Goal: Download file/media

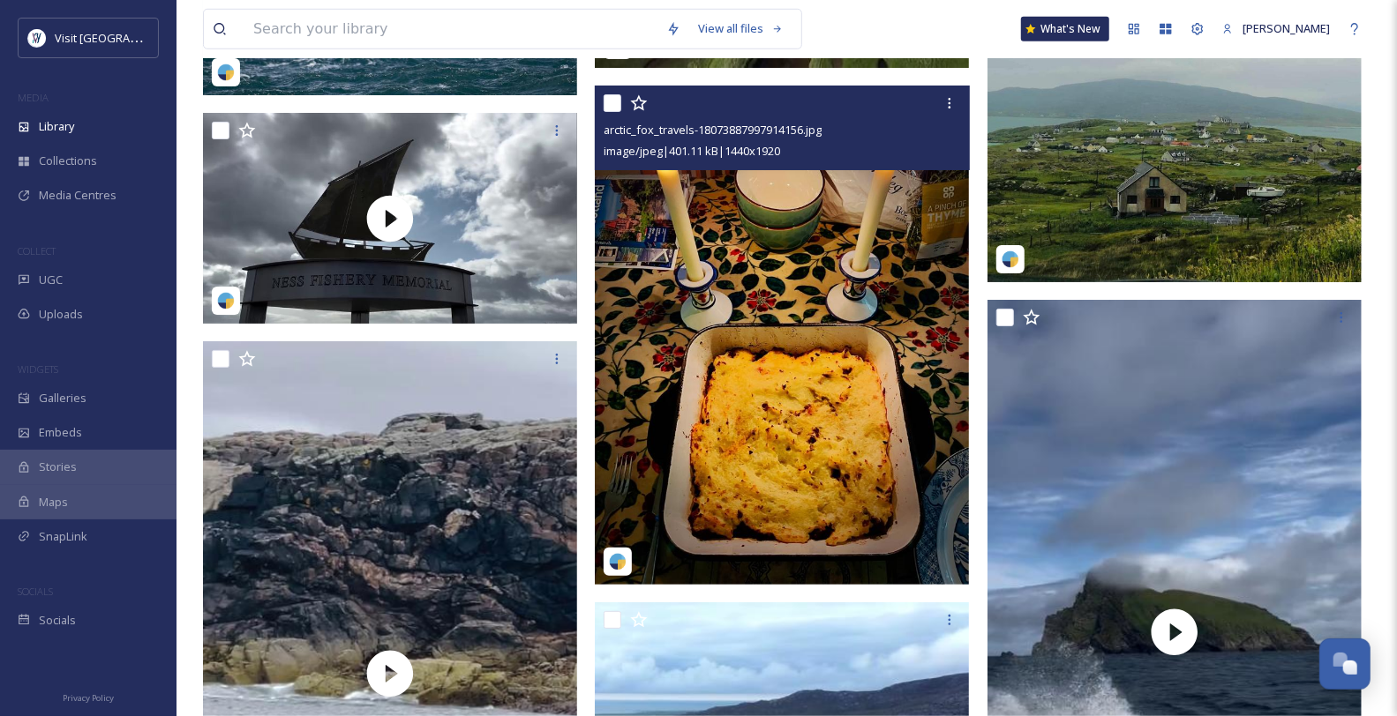
scroll to position [30489, 0]
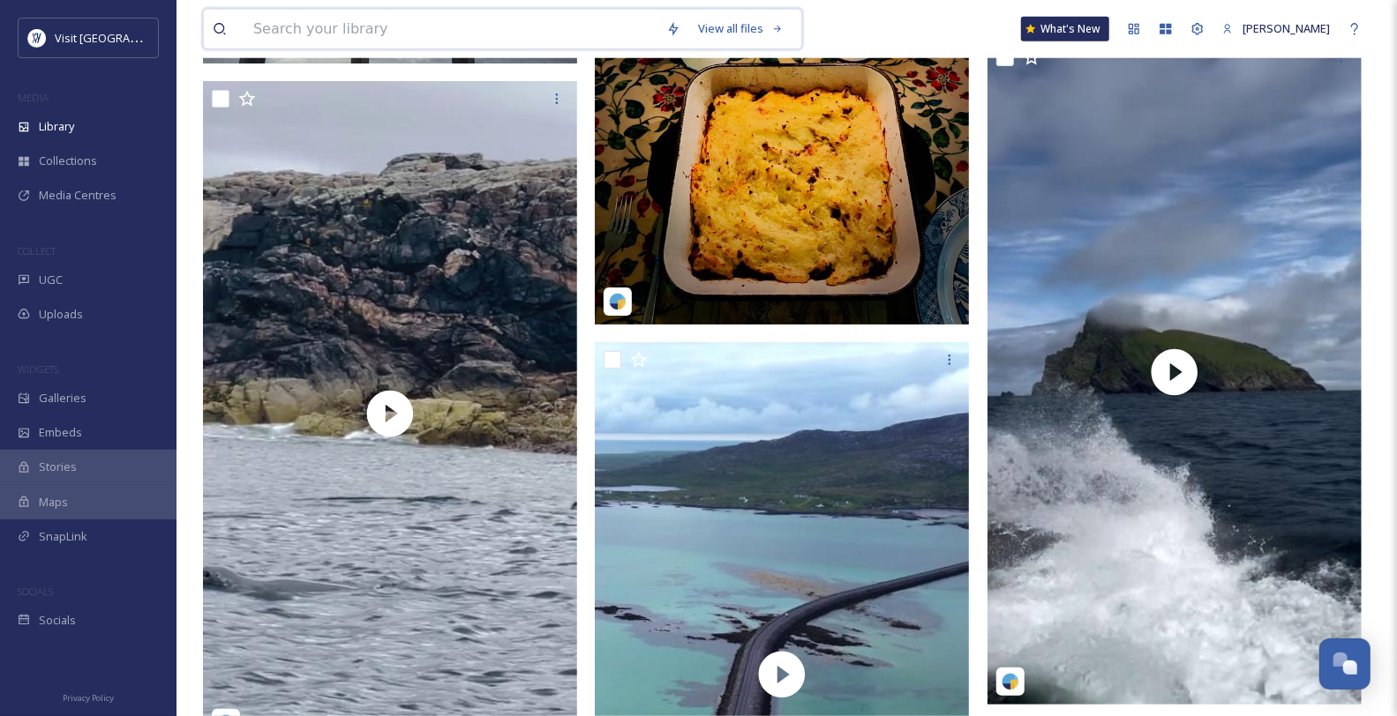
click at [411, 37] on input at bounding box center [450, 29] width 413 height 39
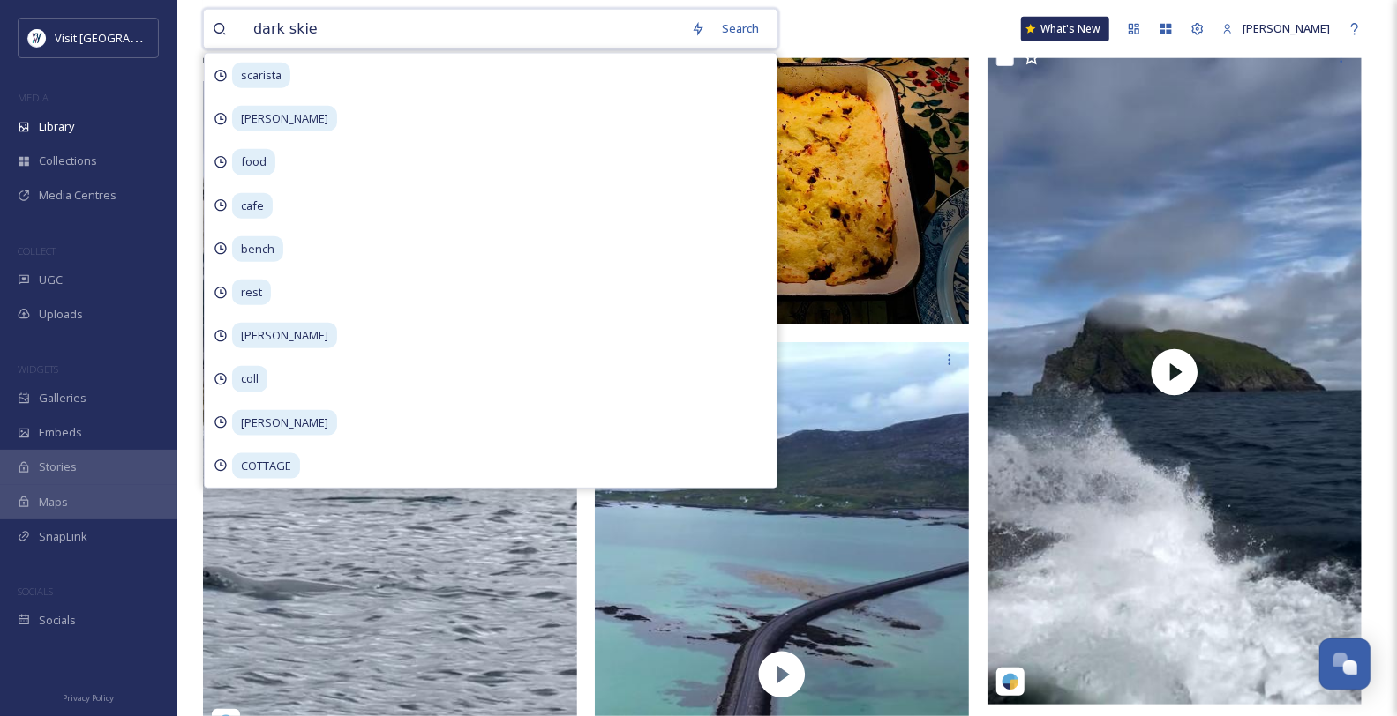
type input "dark skies"
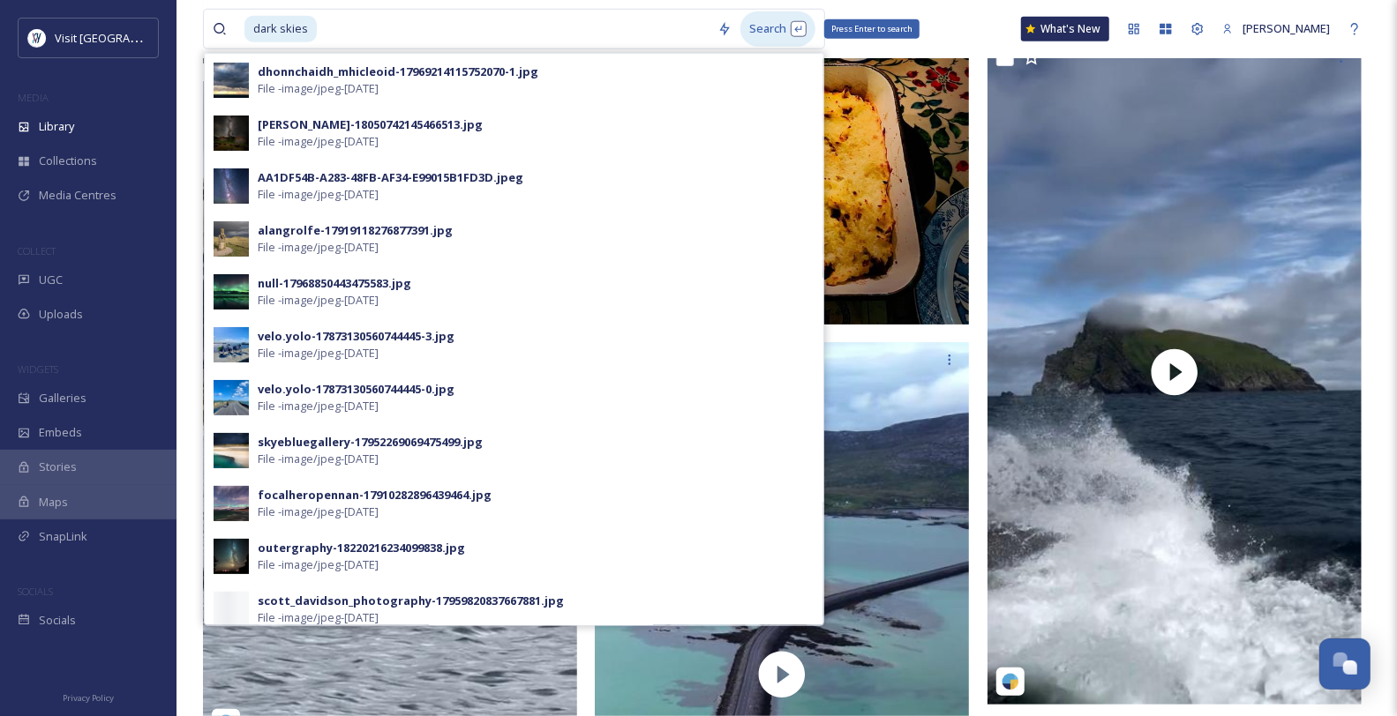
click at [776, 35] on div "Search Press Enter to search" at bounding box center [777, 28] width 75 height 34
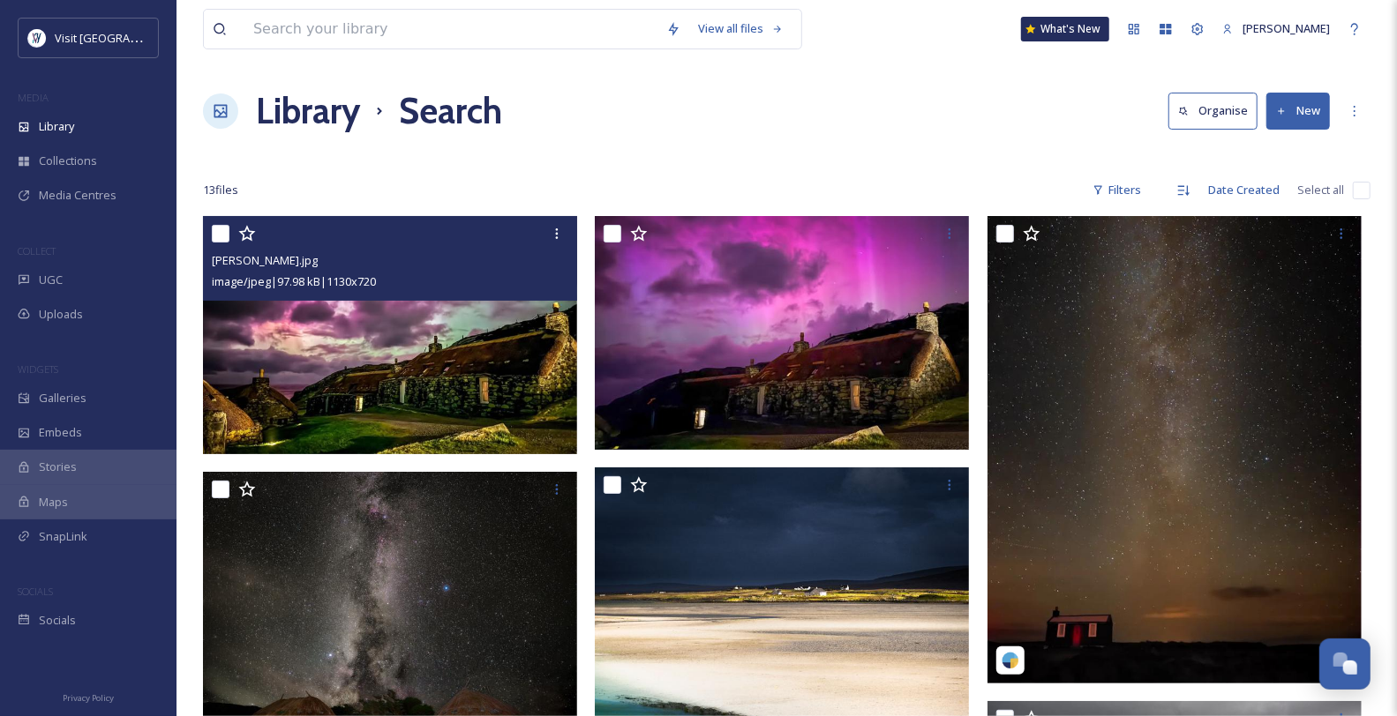
click at [460, 355] on img at bounding box center [390, 335] width 374 height 238
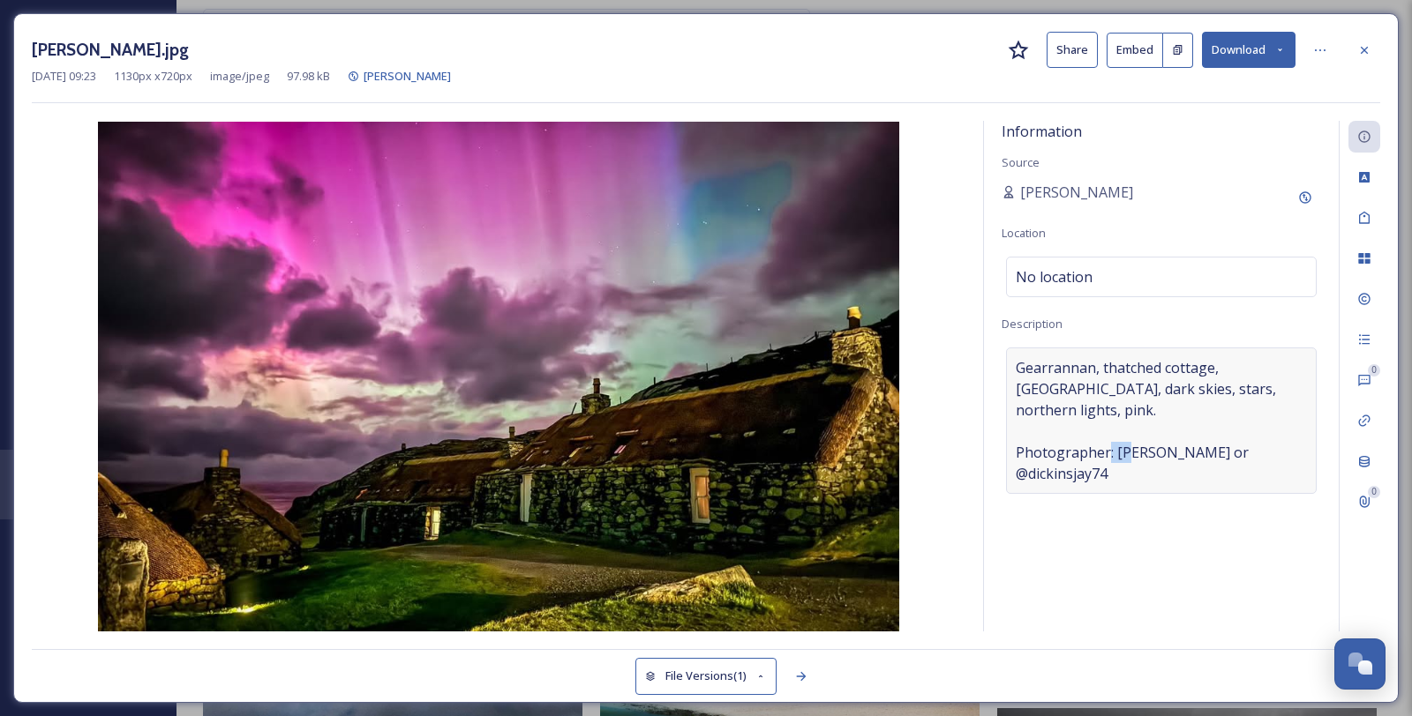
drag, startPoint x: 1253, startPoint y: 506, endPoint x: 1213, endPoint y: 506, distance: 39.7
click at [1213, 484] on span "Gearrannan, thatched cottage, [GEOGRAPHIC_DATA], dark skies, stars, northern li…" at bounding box center [1161, 420] width 291 height 127
drag, startPoint x: 1143, startPoint y: 513, endPoint x: 1016, endPoint y: 514, distance: 127.1
click at [1000, 513] on div "Information Source [PERSON_NAME] Location No location Description Gearrannan, t…" at bounding box center [1161, 376] width 355 height 511
click at [1278, 59] on button "Download" at bounding box center [1249, 50] width 94 height 36
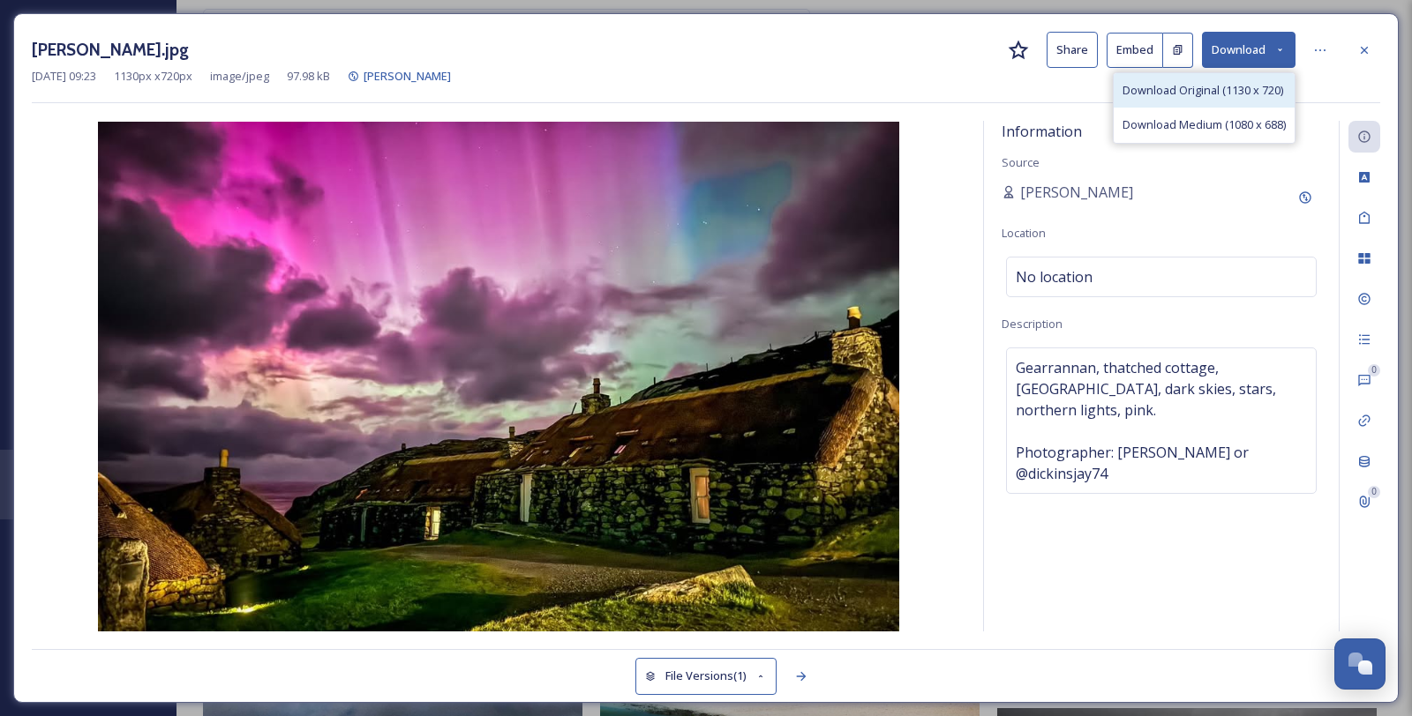
click at [1237, 94] on span "Download Original (1130 x 720)" at bounding box center [1202, 90] width 161 height 17
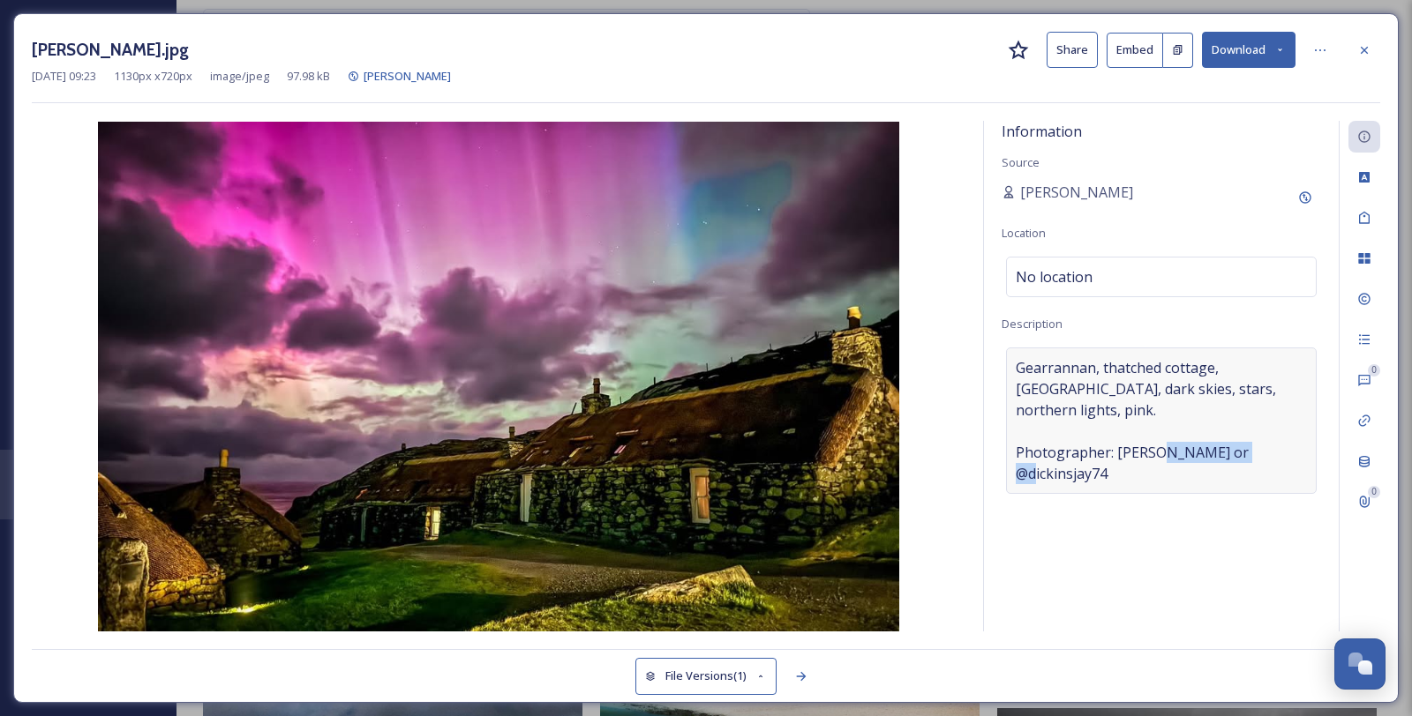
drag, startPoint x: 1140, startPoint y: 531, endPoint x: 1007, endPoint y: 543, distance: 133.7
click at [1007, 494] on div "Gearrannan, thatched cottage, [GEOGRAPHIC_DATA], dark skies, stars, northern li…" at bounding box center [1161, 421] width 311 height 146
drag, startPoint x: 1062, startPoint y: 539, endPoint x: 1035, endPoint y: 524, distance: 31.2
click at [1035, 494] on textarea "Gearrannan, thatched cottage, [GEOGRAPHIC_DATA], dark skies, stars, northern li…" at bounding box center [1160, 421] width 319 height 146
drag, startPoint x: 1140, startPoint y: 511, endPoint x: 1017, endPoint y: 512, distance: 122.6
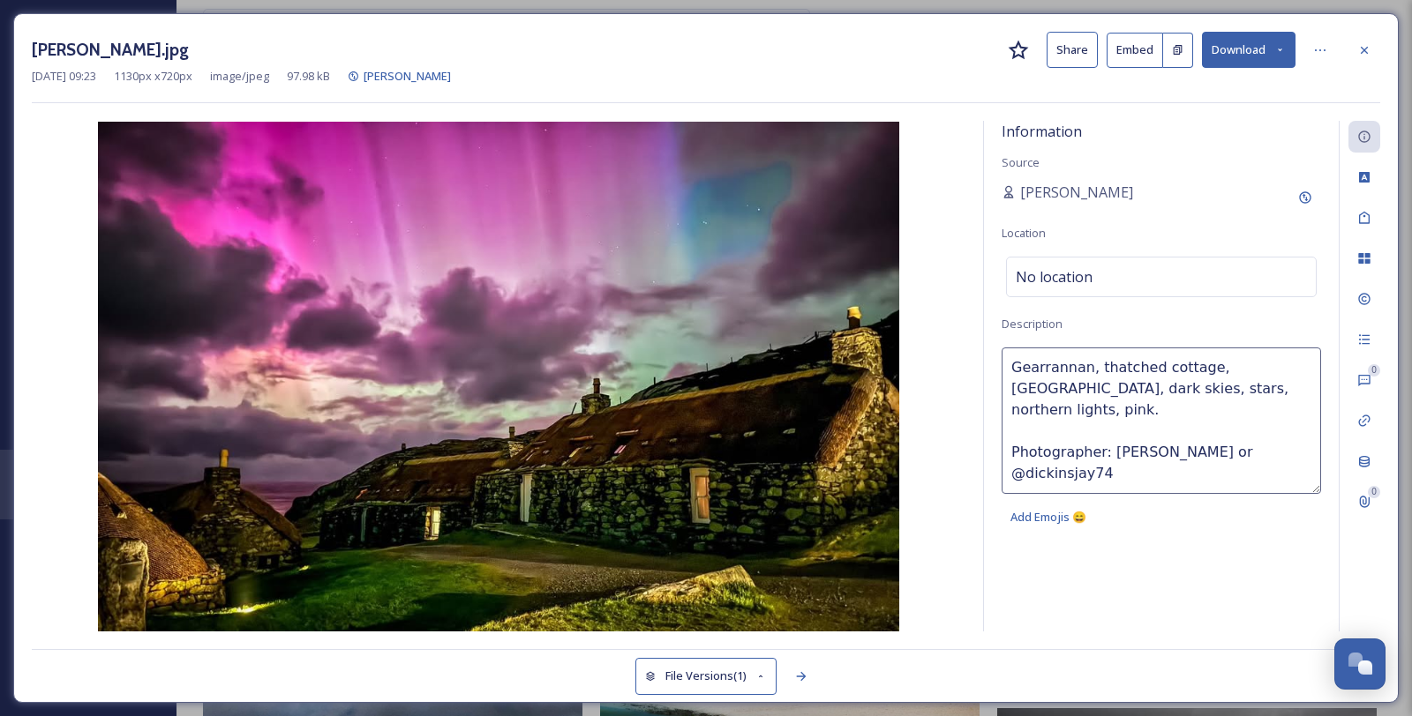
click at [1017, 494] on textarea "Gearrannan, thatched cottage, [GEOGRAPHIC_DATA], dark skies, stars, northern li…" at bounding box center [1160, 421] width 319 height 146
click at [1369, 51] on icon at bounding box center [1364, 50] width 14 height 14
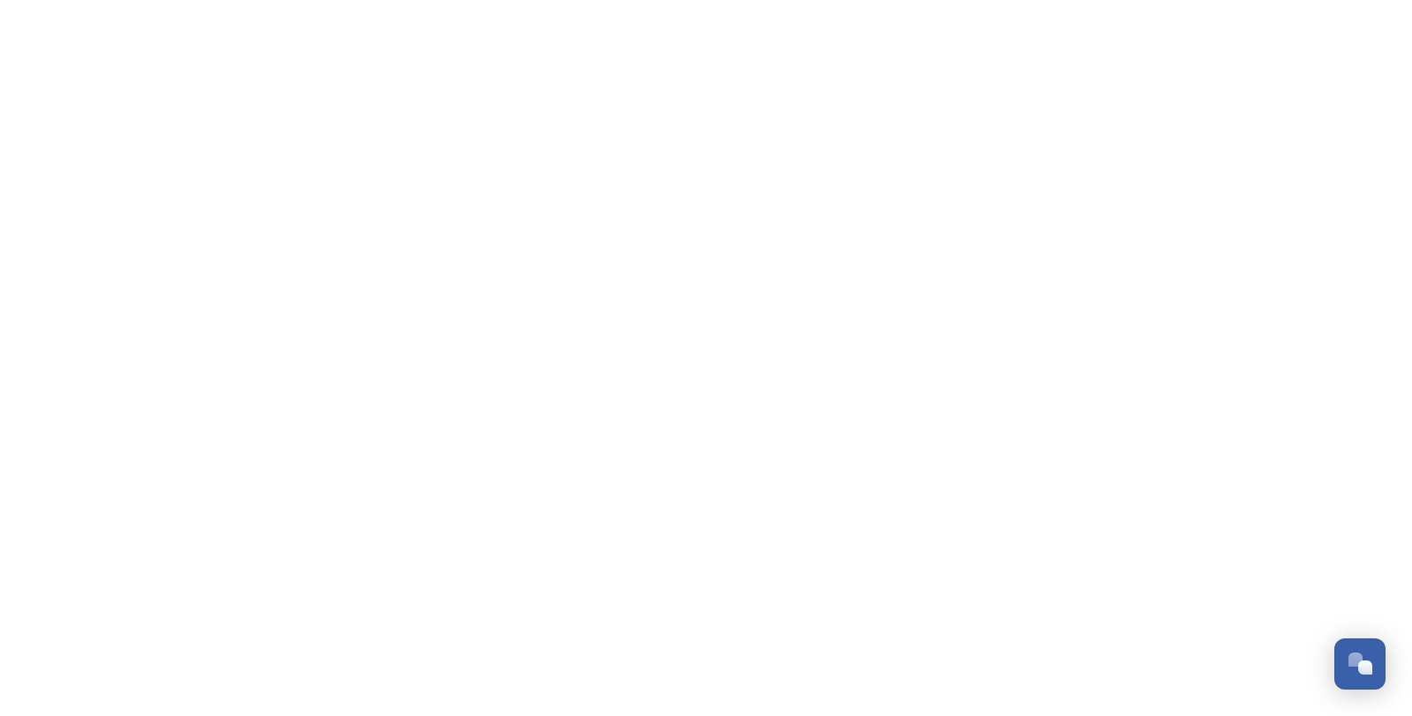
scroll to position [1241, 0]
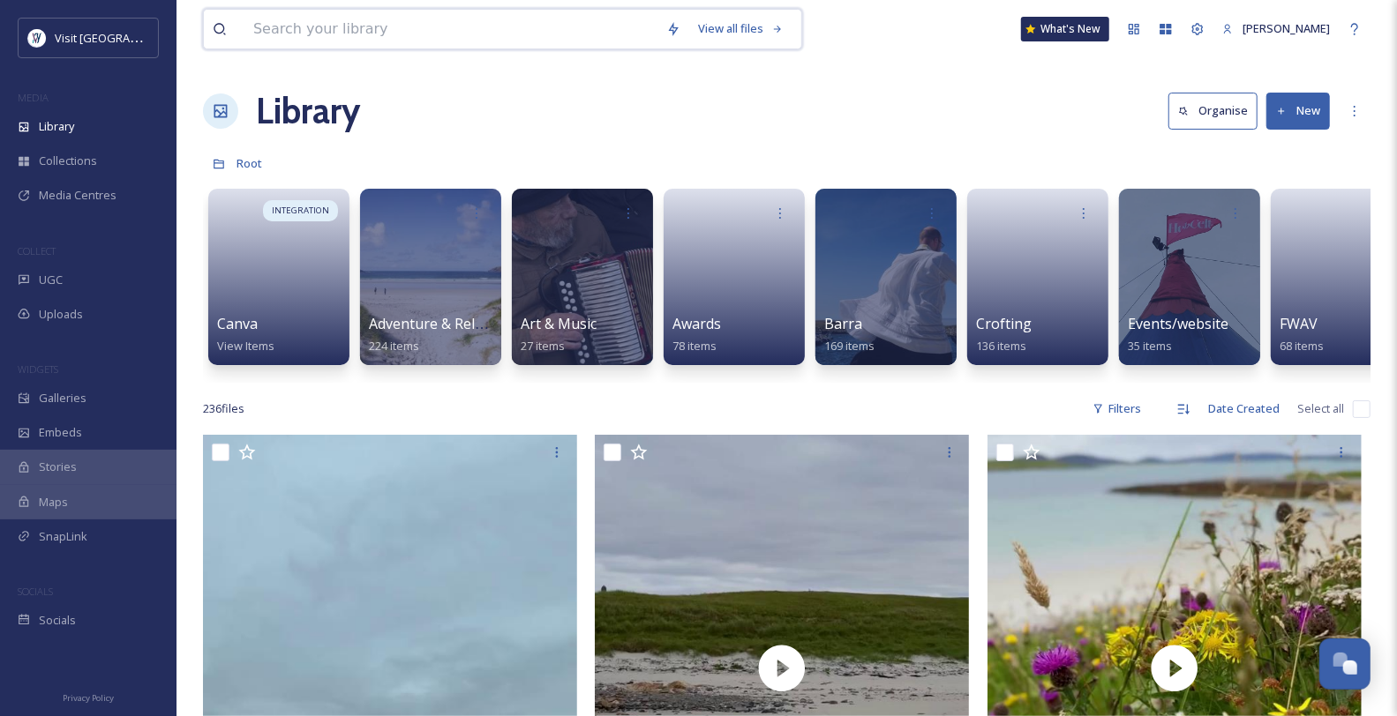
click at [364, 28] on input at bounding box center [450, 29] width 413 height 39
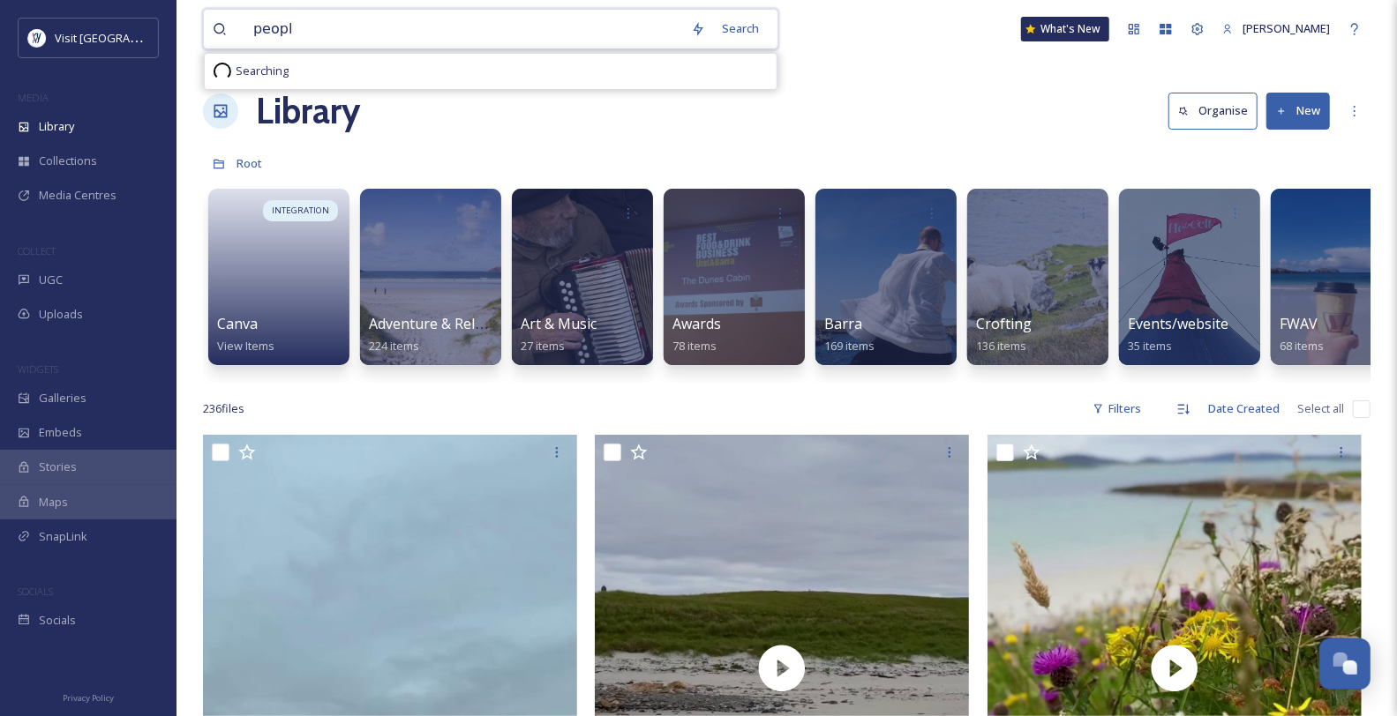
type input "people"
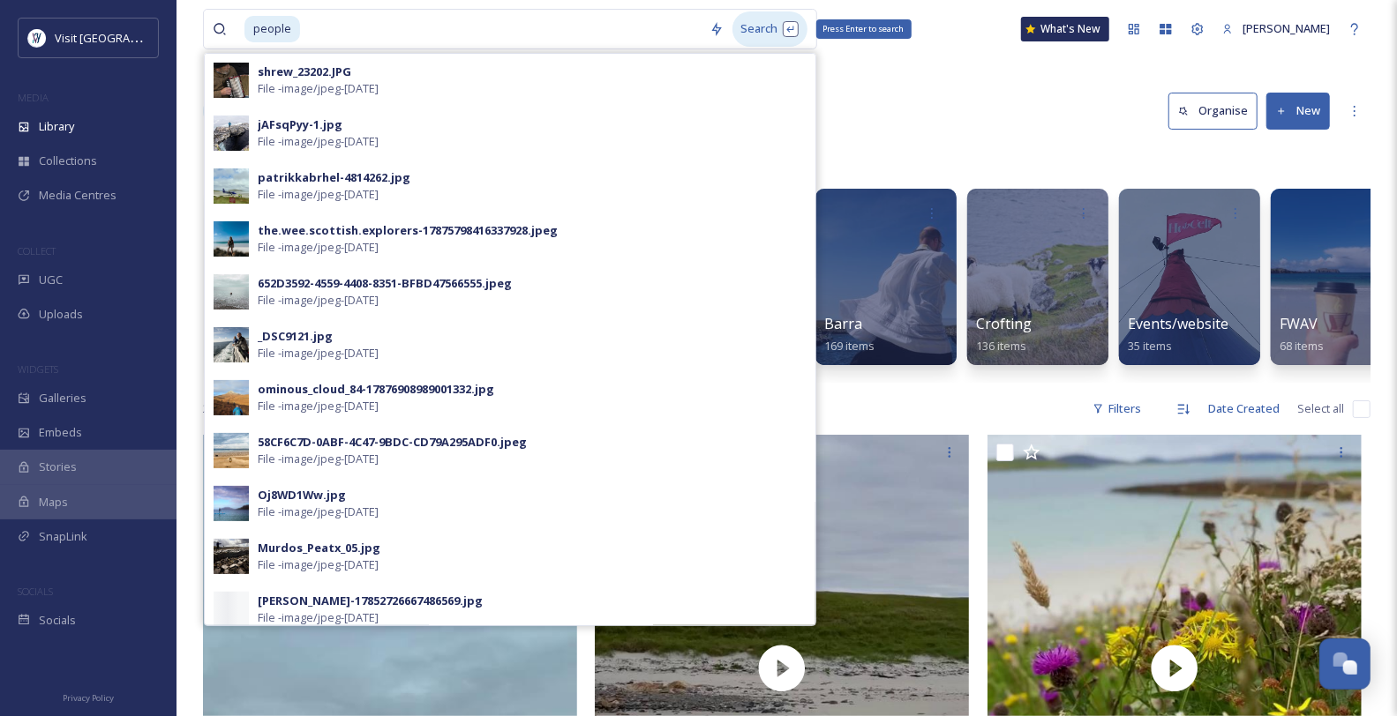
click at [771, 24] on div "Search Press Enter to search" at bounding box center [769, 28] width 75 height 34
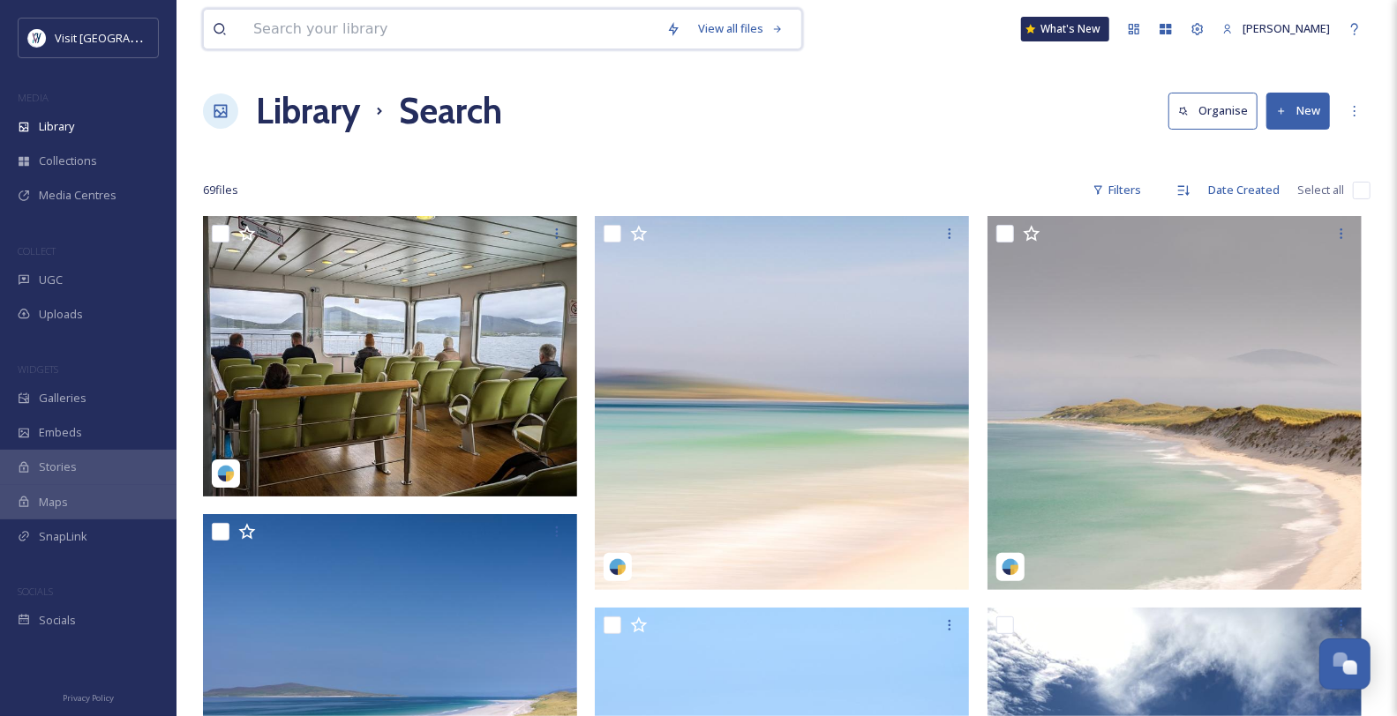
click at [343, 15] on input at bounding box center [450, 29] width 413 height 39
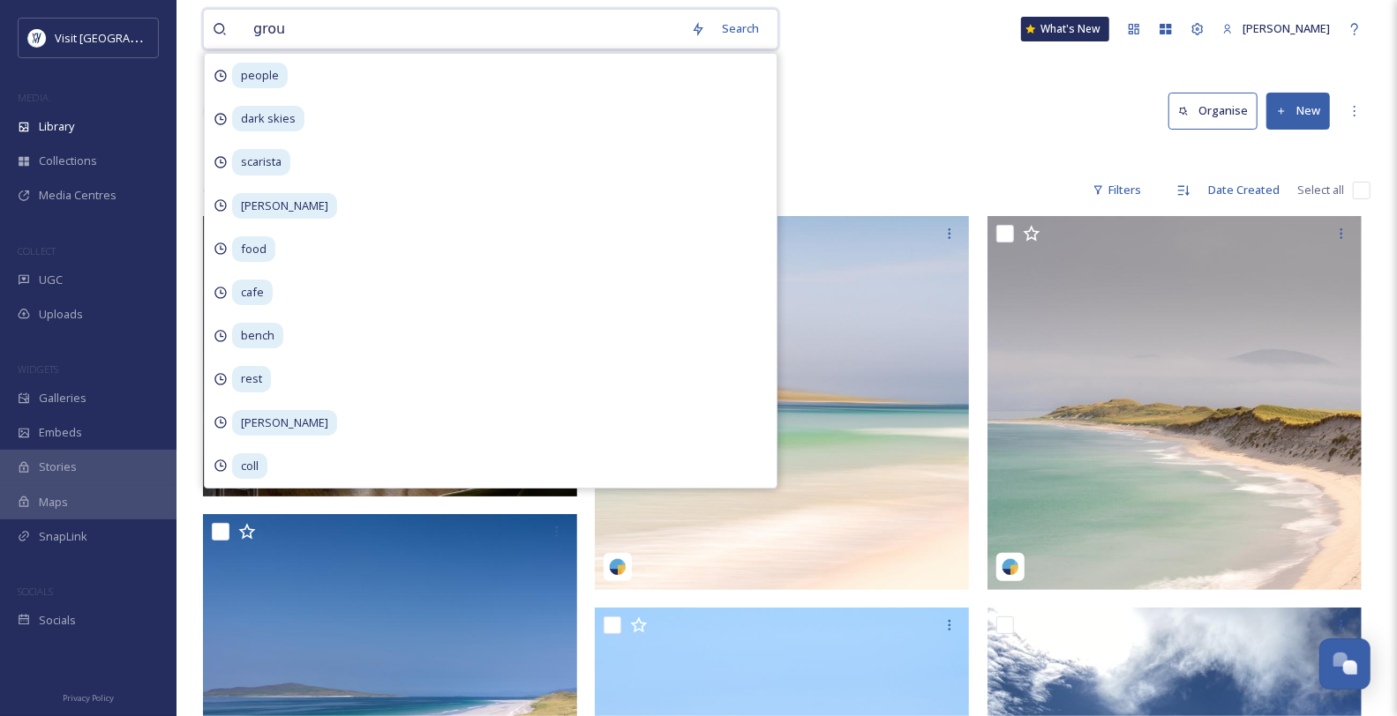
type input "group"
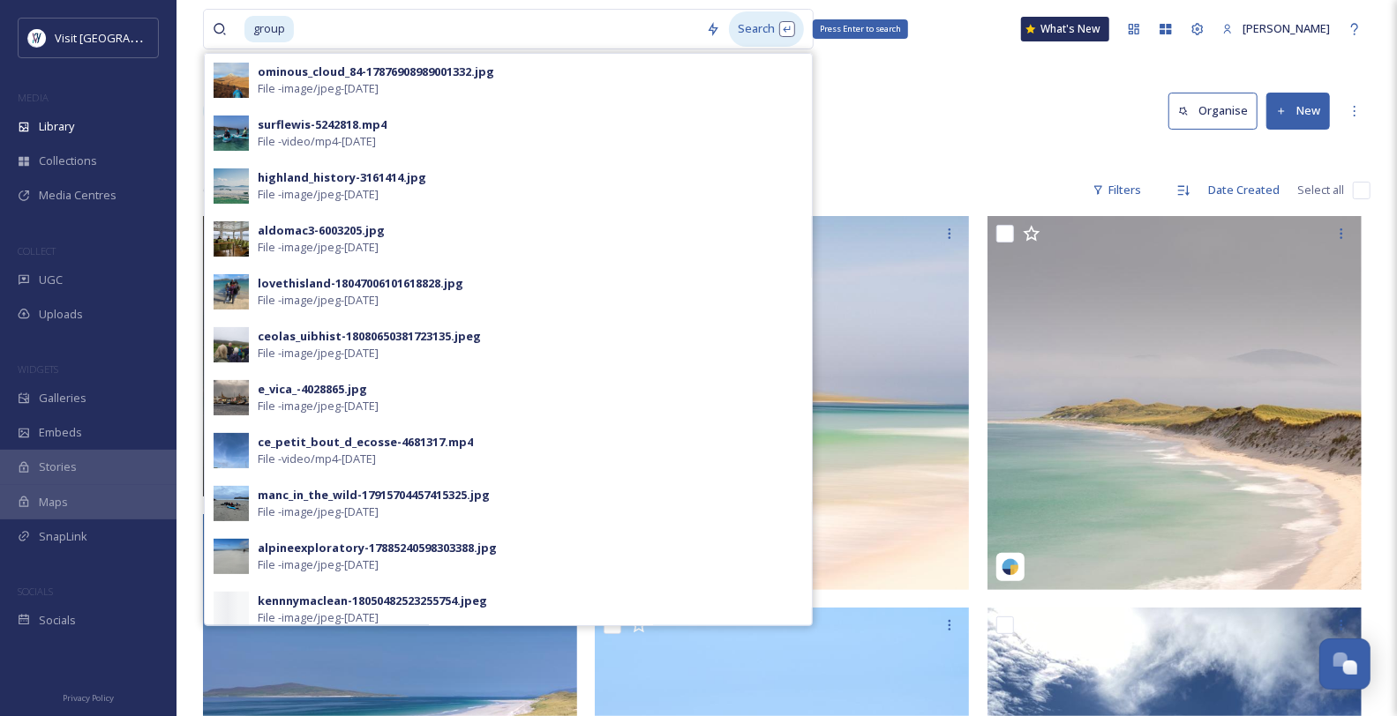
click at [782, 33] on div "Search Press Enter to search" at bounding box center [766, 28] width 75 height 34
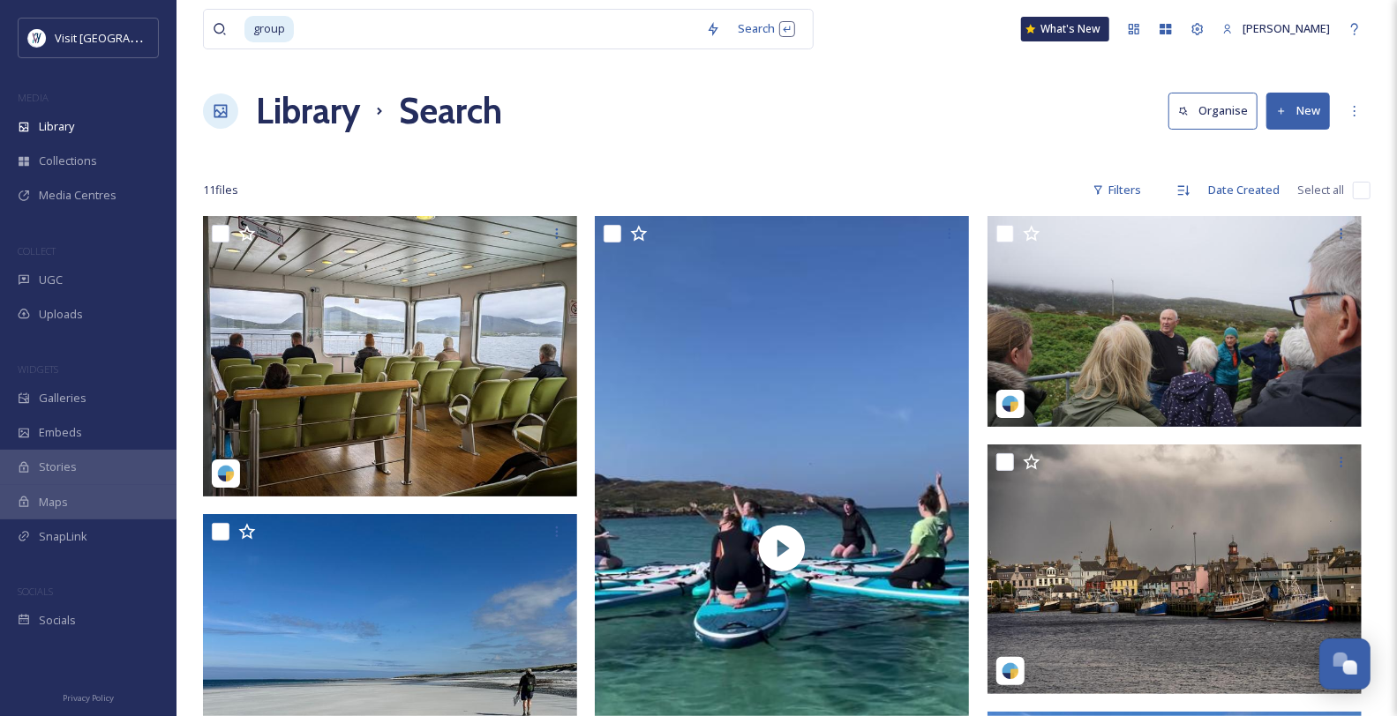
click at [946, 138] on div "Library Search Organise New" at bounding box center [786, 111] width 1167 height 53
click at [364, 40] on input at bounding box center [496, 29] width 401 height 39
type input "g"
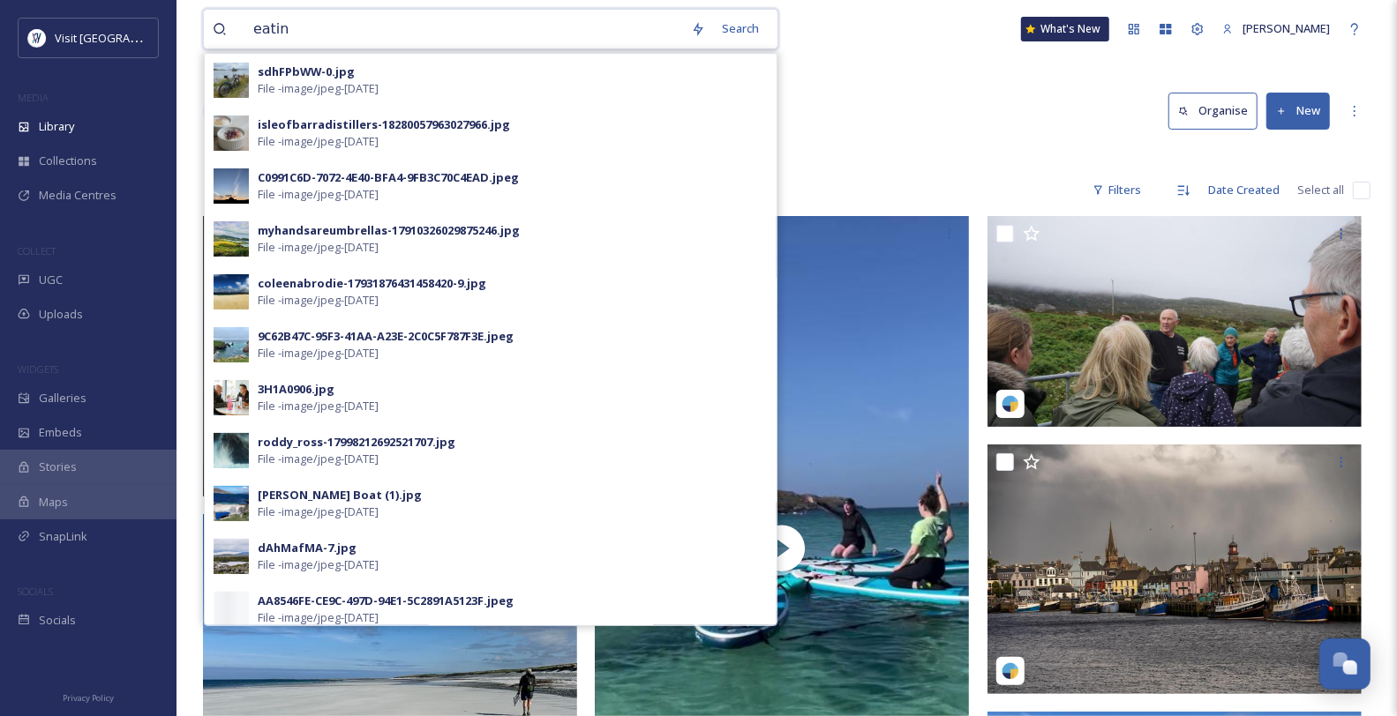
type input "eating"
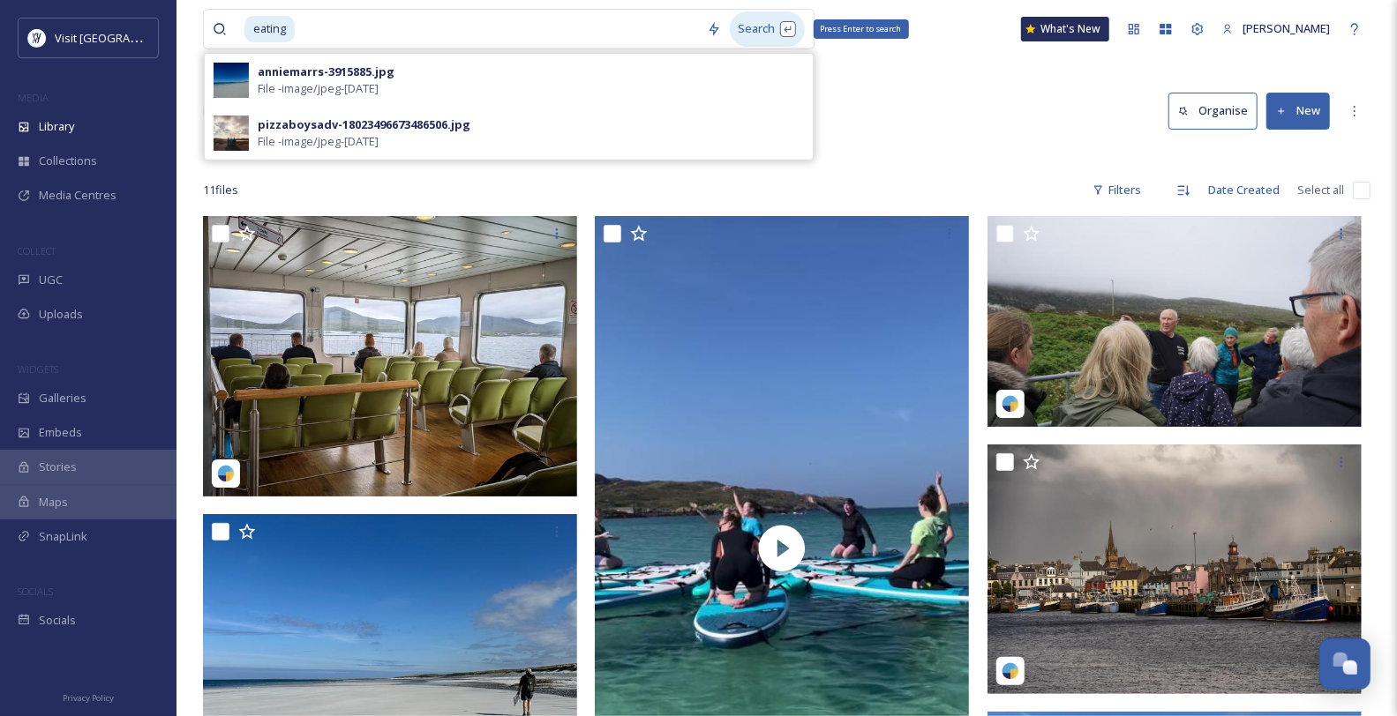
click at [739, 33] on div "Search Press Enter to search" at bounding box center [767, 28] width 75 height 34
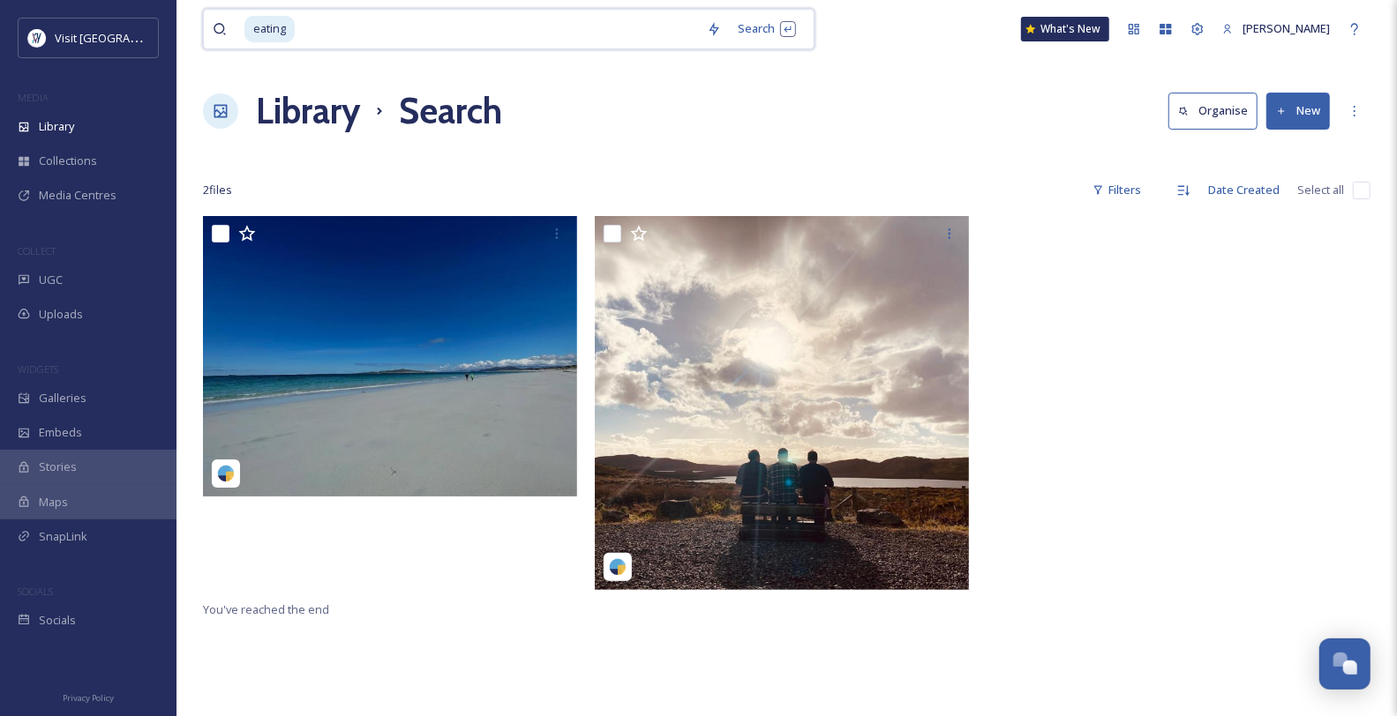
click at [340, 27] on input at bounding box center [496, 29] width 401 height 39
type input "e"
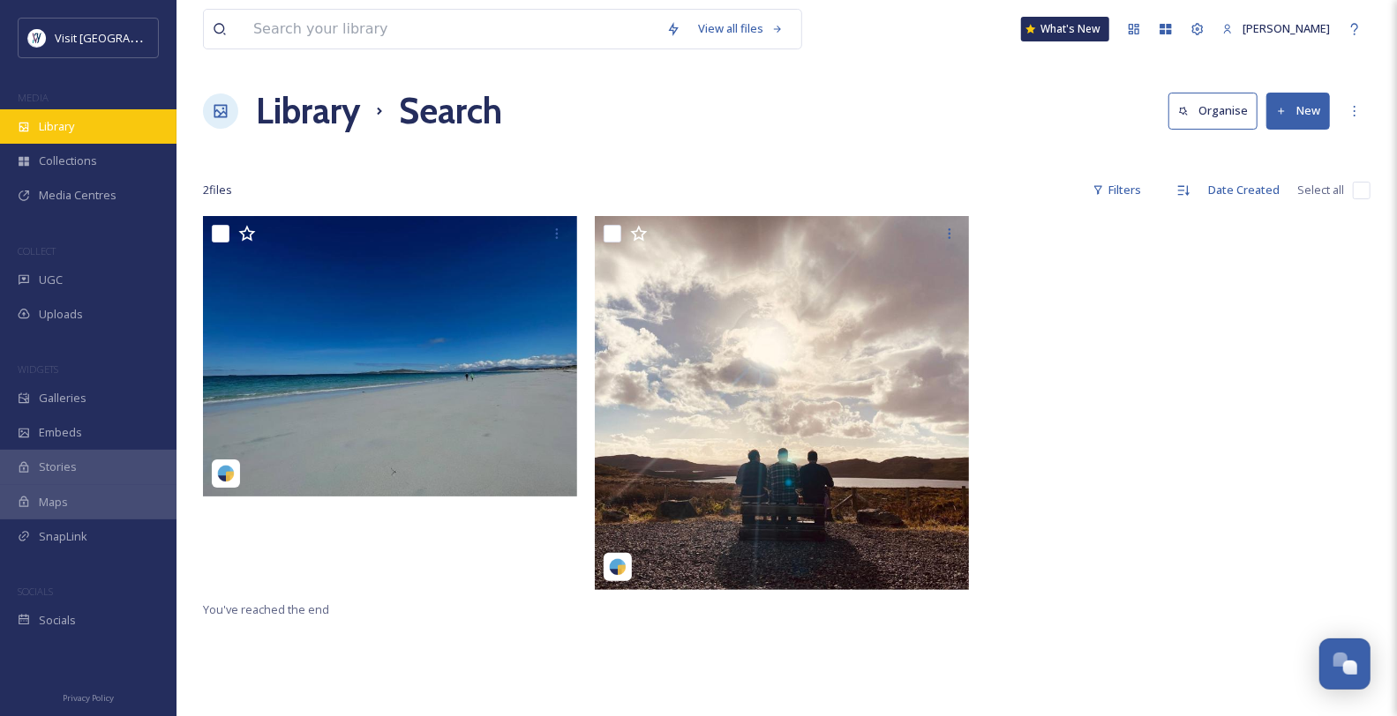
click at [86, 144] on div "Library" at bounding box center [88, 126] width 176 height 34
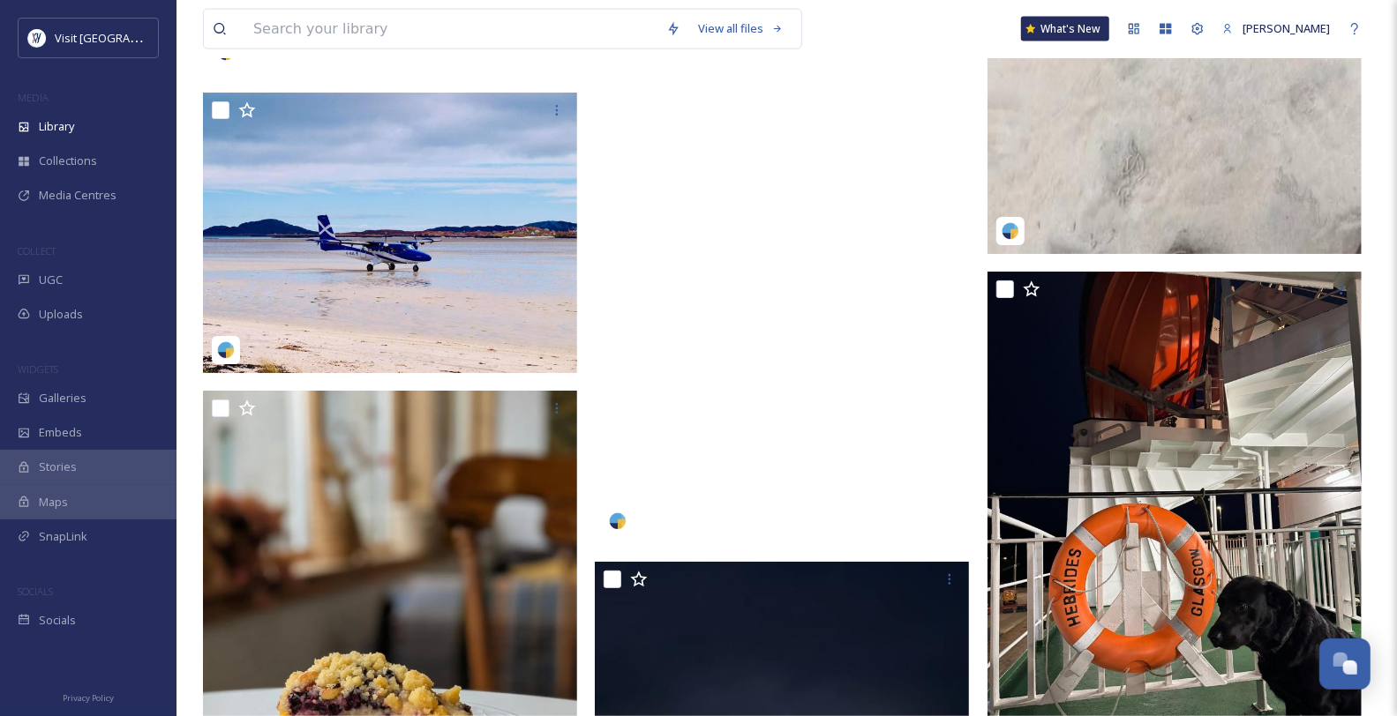
scroll to position [5882, 0]
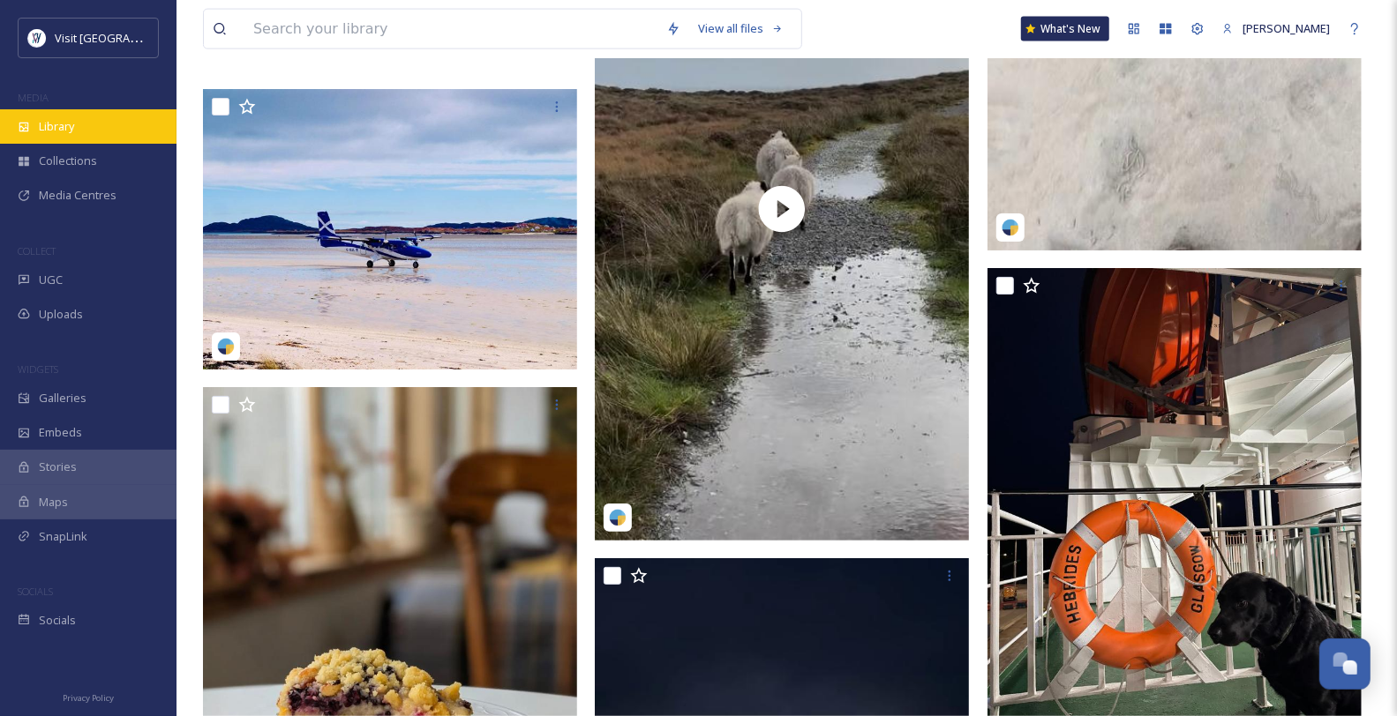
click at [102, 144] on div "Library" at bounding box center [88, 126] width 176 height 34
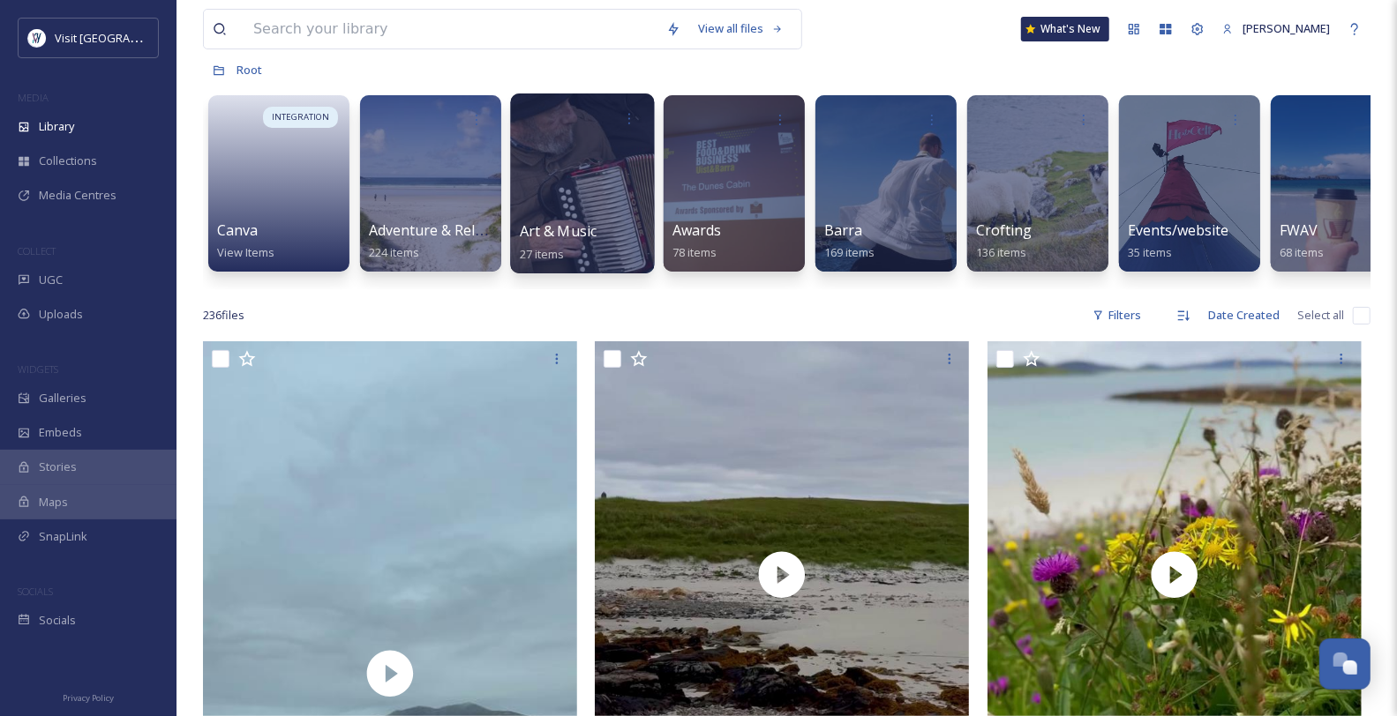
scroll to position [0, 0]
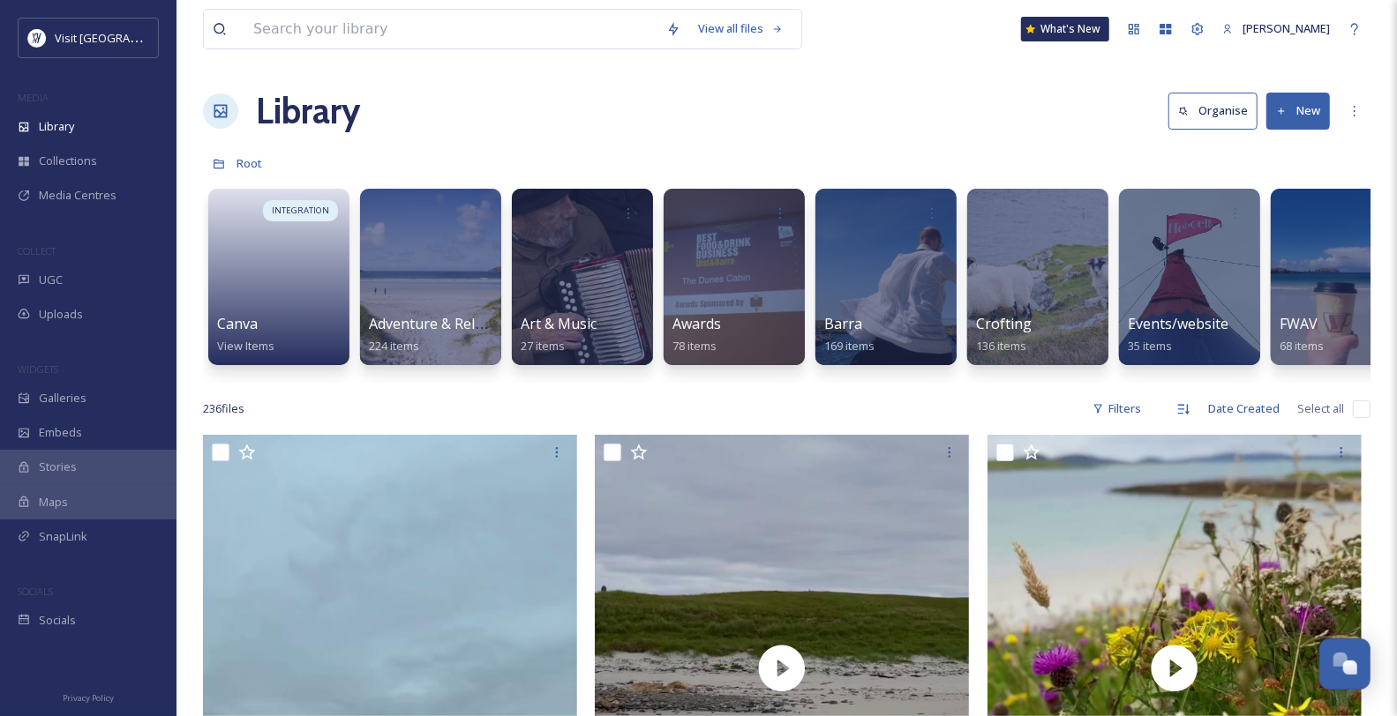
drag, startPoint x: 526, startPoint y: 399, endPoint x: 607, endPoint y: 409, distance: 81.8
click at [607, 383] on div "INTEGRATION Canva View Items Adventure & Relaxation 224 items Art & Music 27 it…" at bounding box center [786, 281] width 1167 height 203
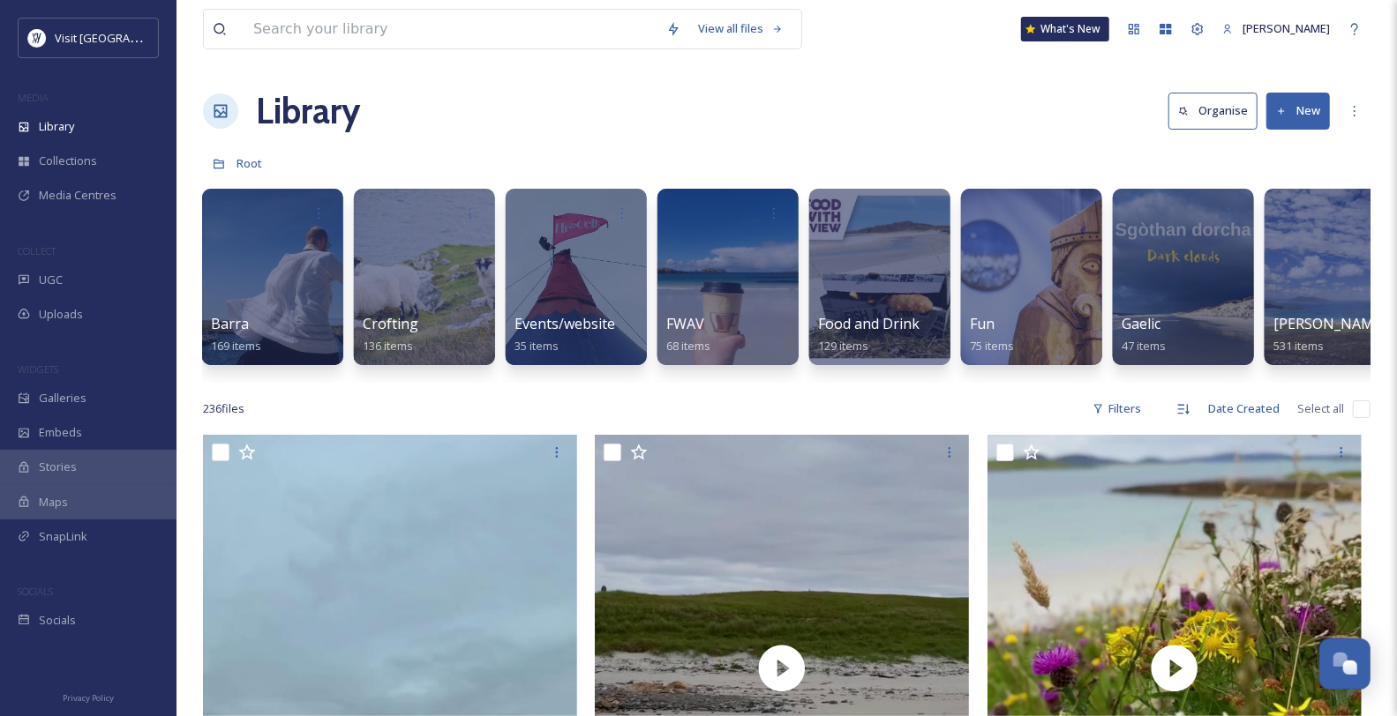
scroll to position [0, 624]
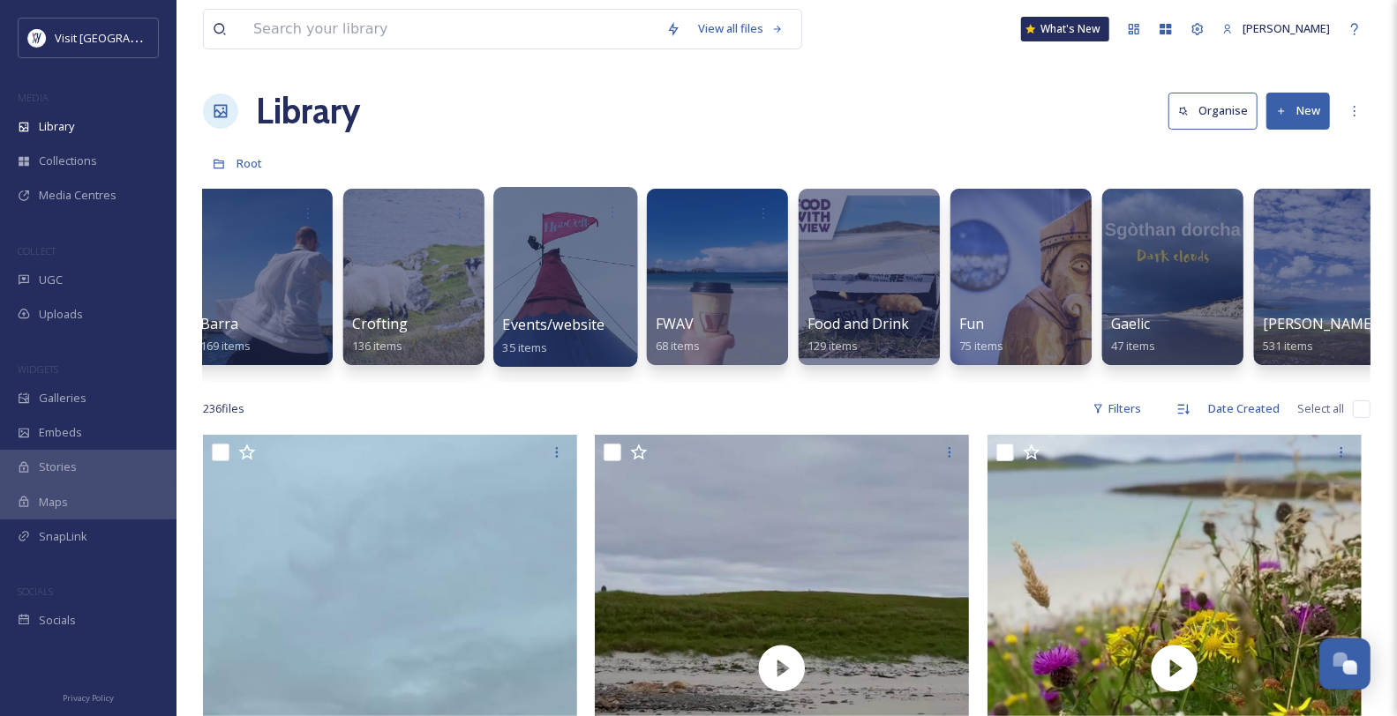
click at [557, 334] on span "Events/website" at bounding box center [554, 324] width 102 height 19
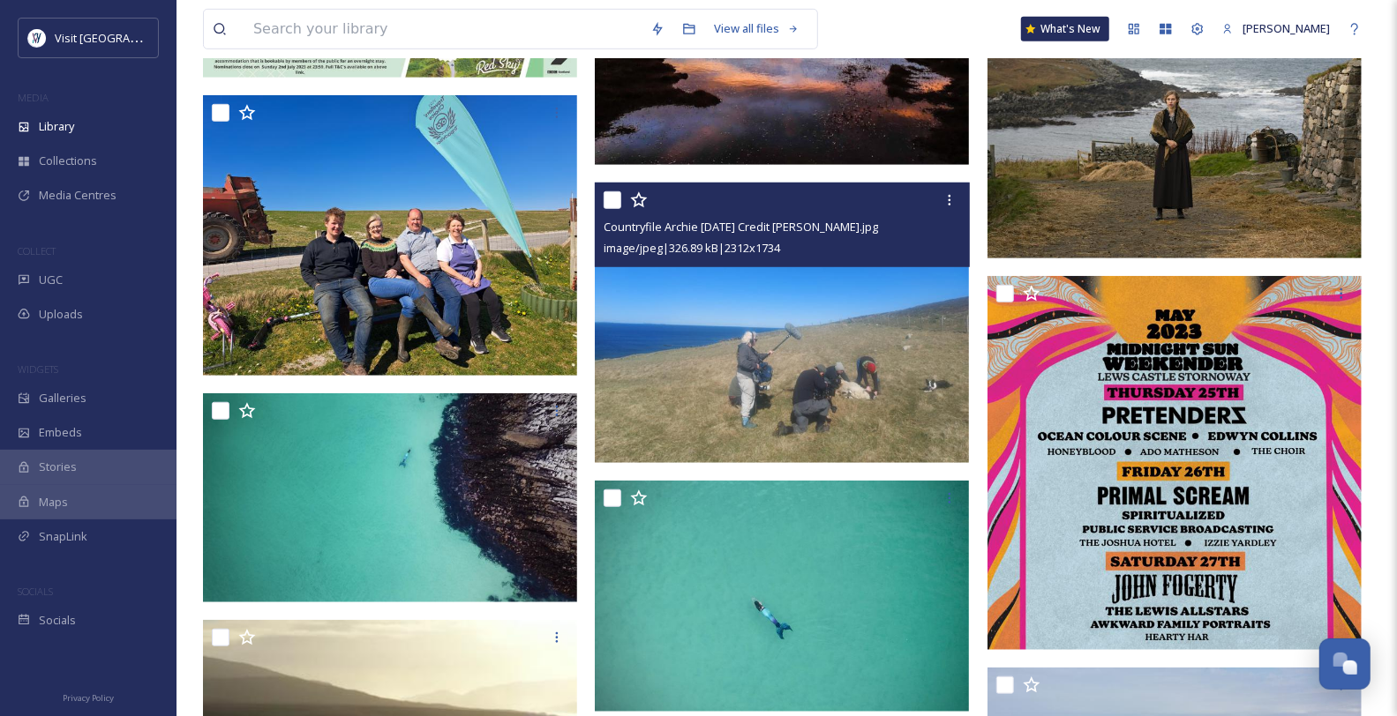
scroll to position [686, 0]
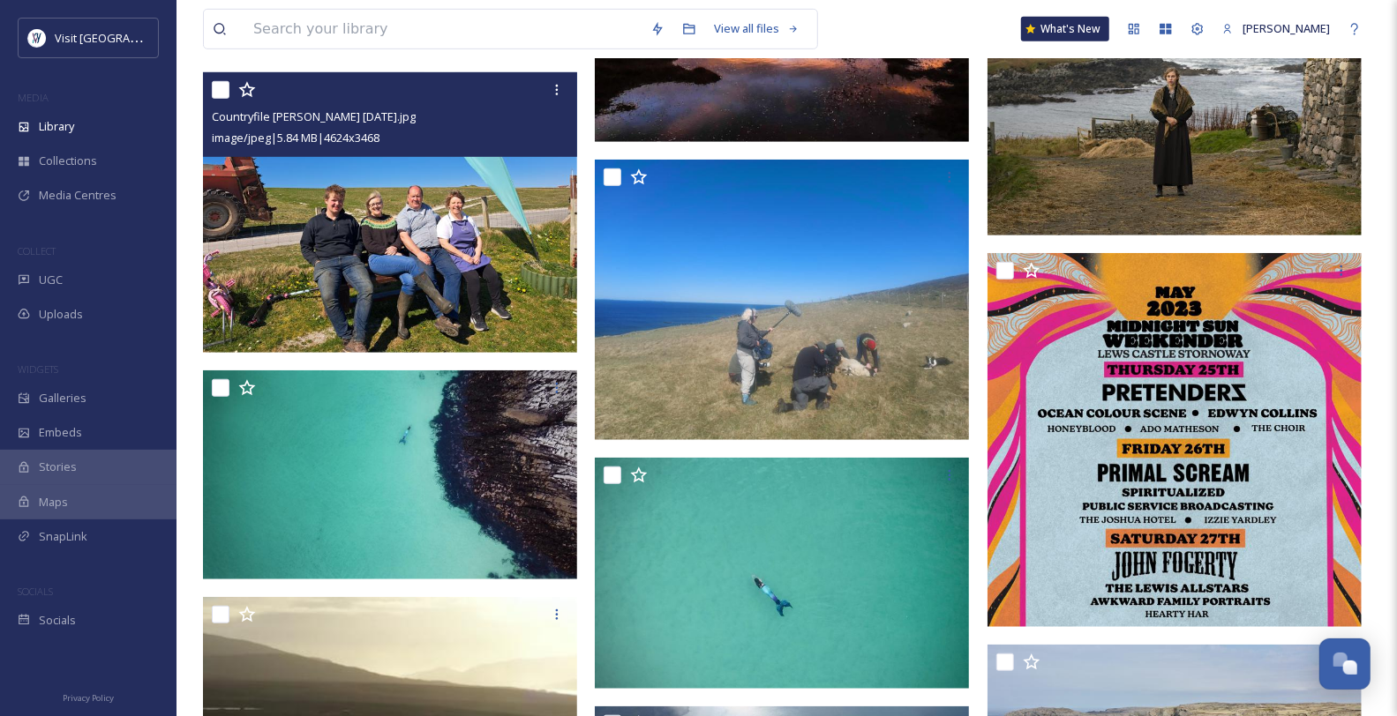
click at [437, 263] on img at bounding box center [390, 212] width 374 height 281
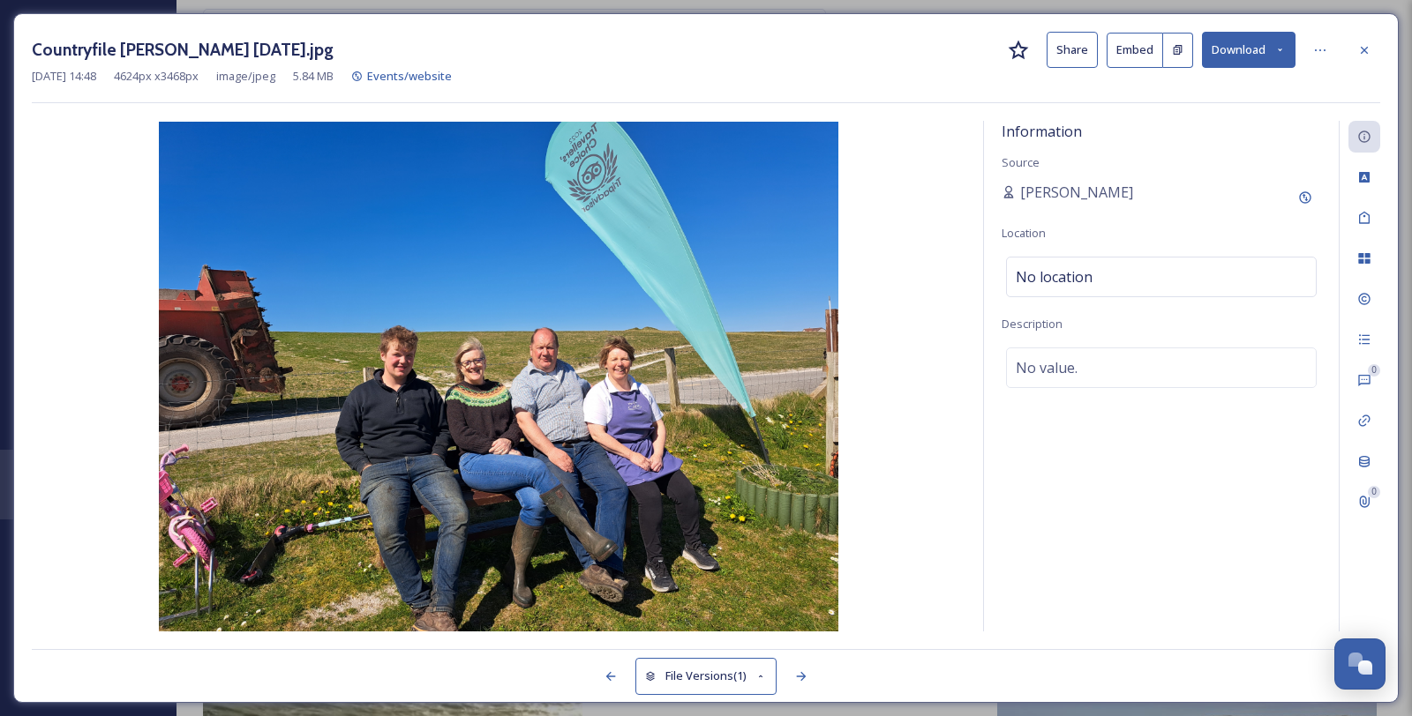
click at [1371, 47] on icon at bounding box center [1364, 50] width 14 height 14
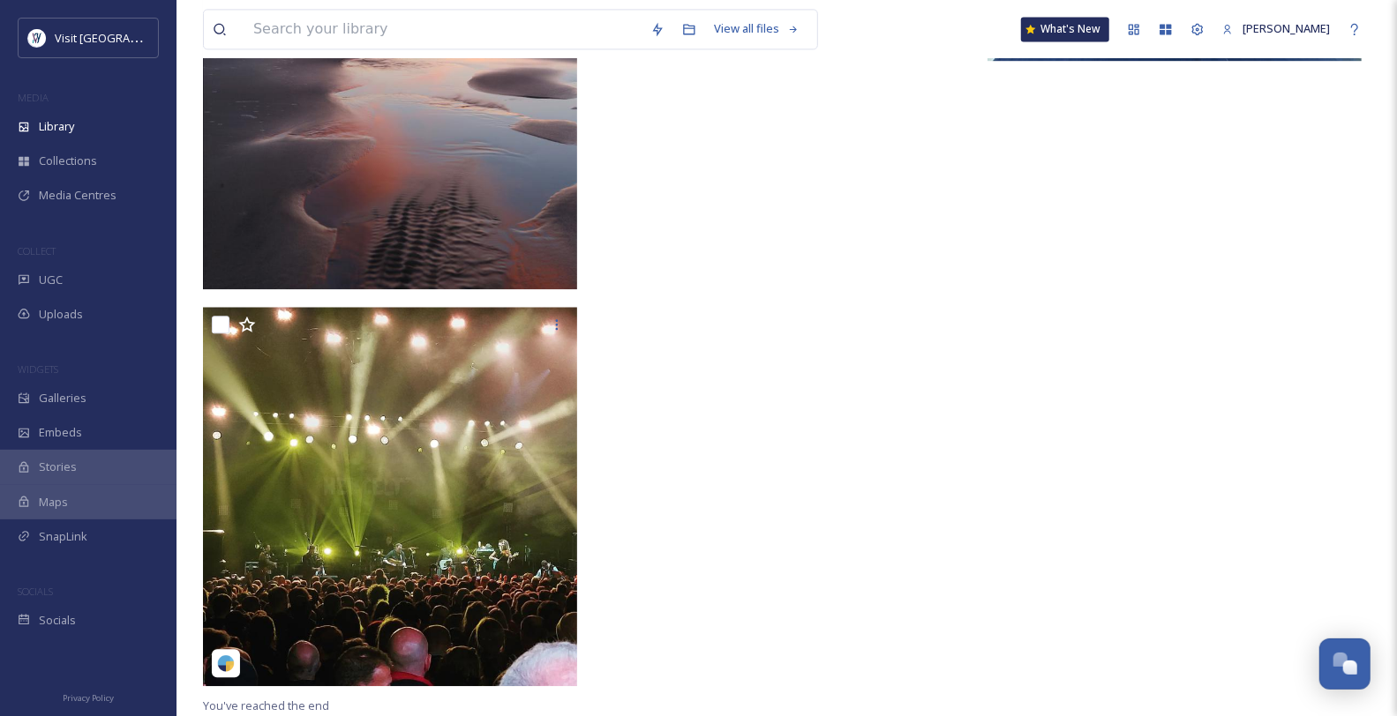
scroll to position [2560, 0]
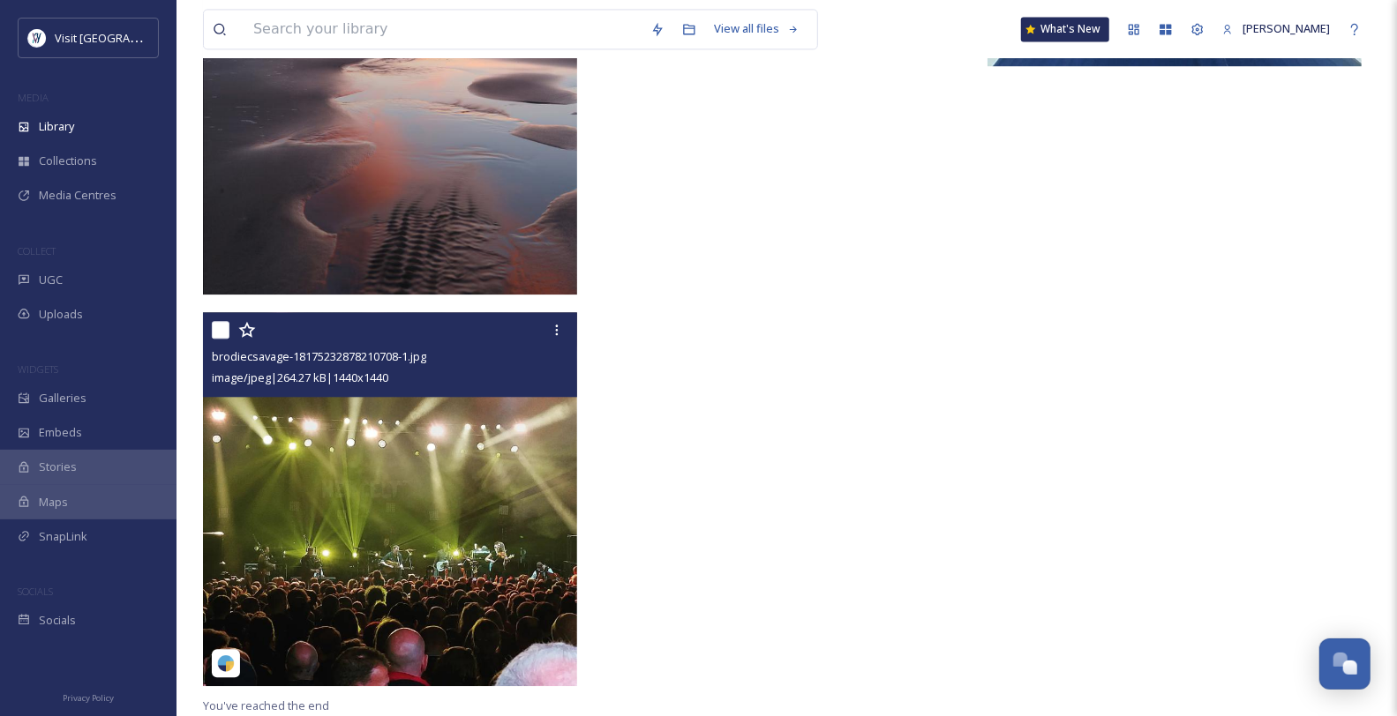
click at [465, 452] on img at bounding box center [390, 499] width 374 height 374
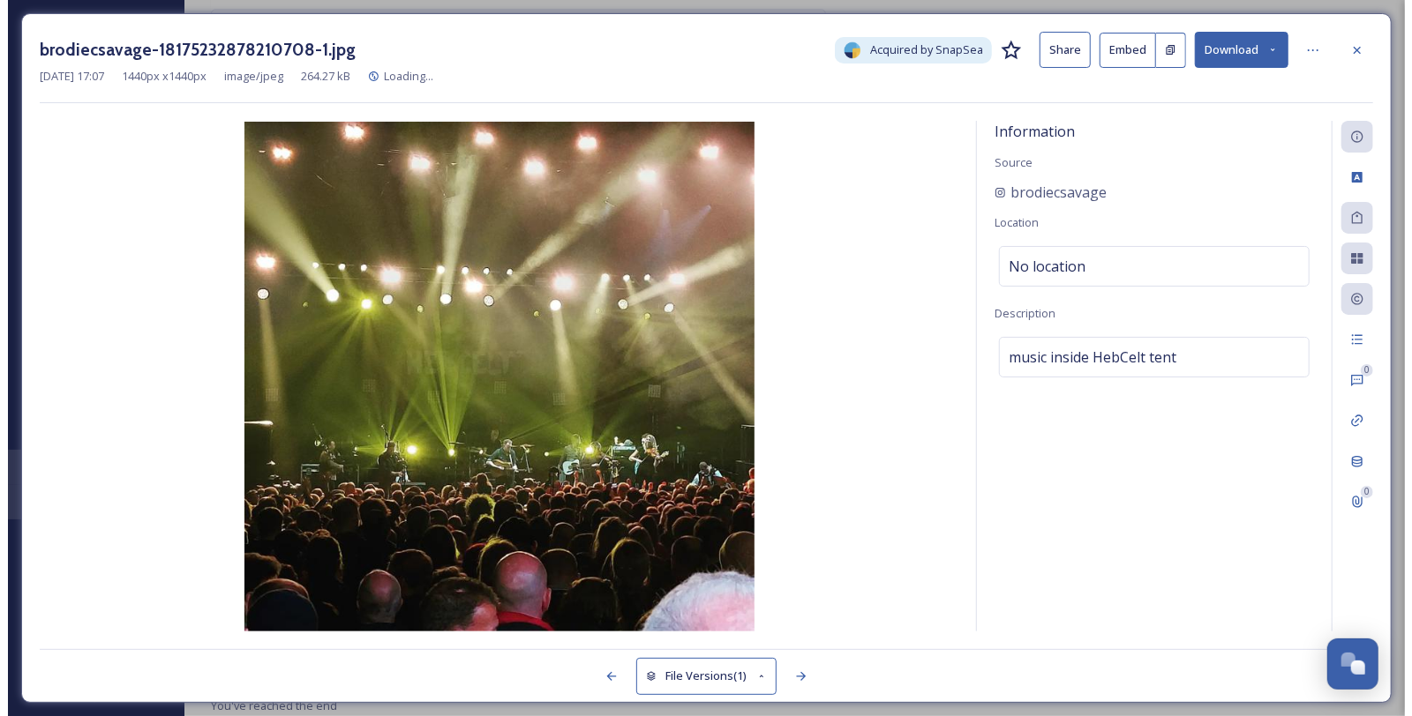
scroll to position [2163, 0]
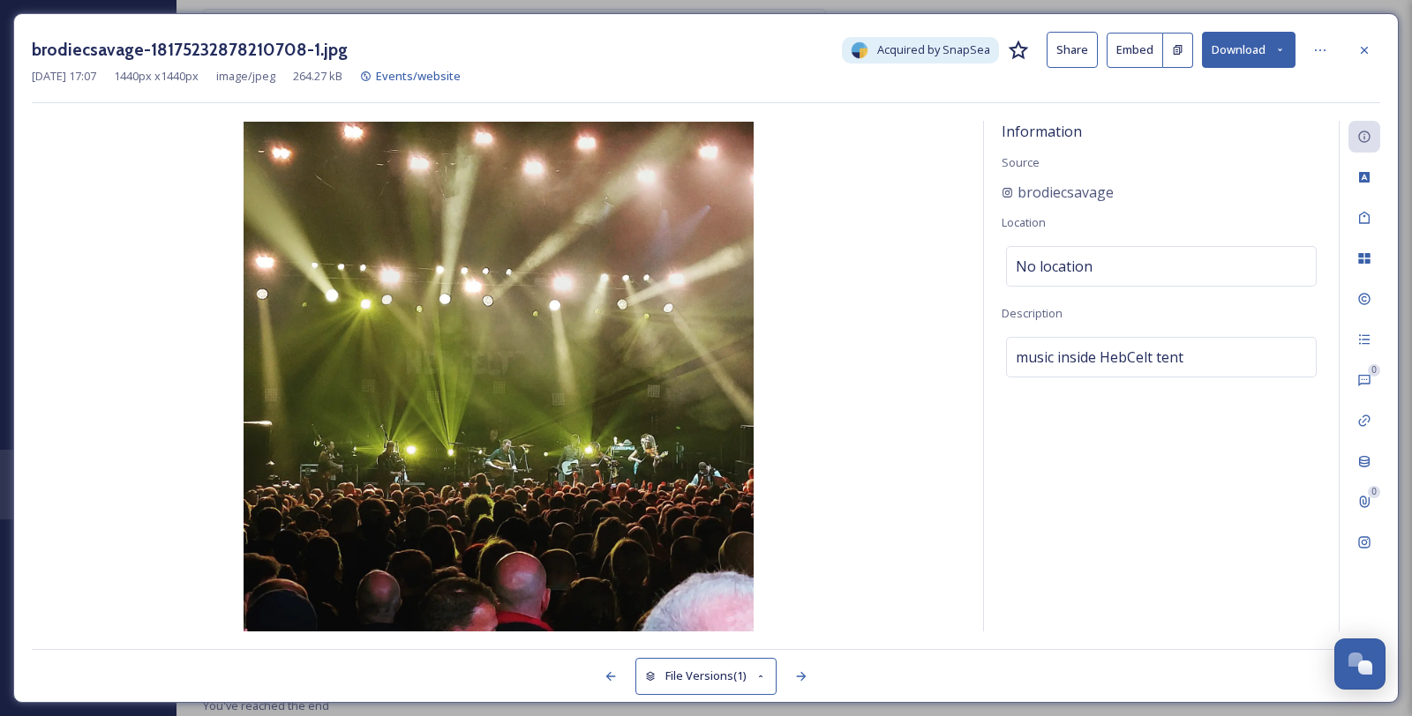
click at [1364, 43] on icon at bounding box center [1364, 50] width 14 height 14
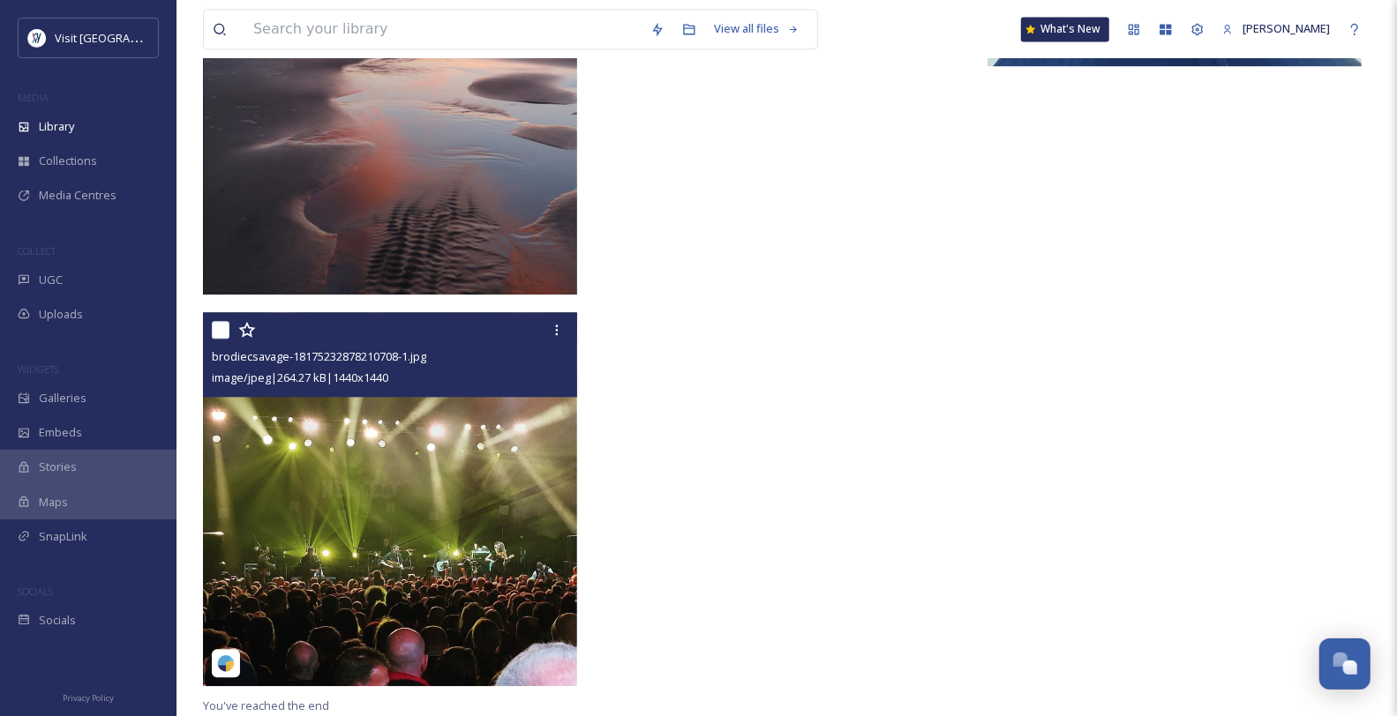
scroll to position [2550, 0]
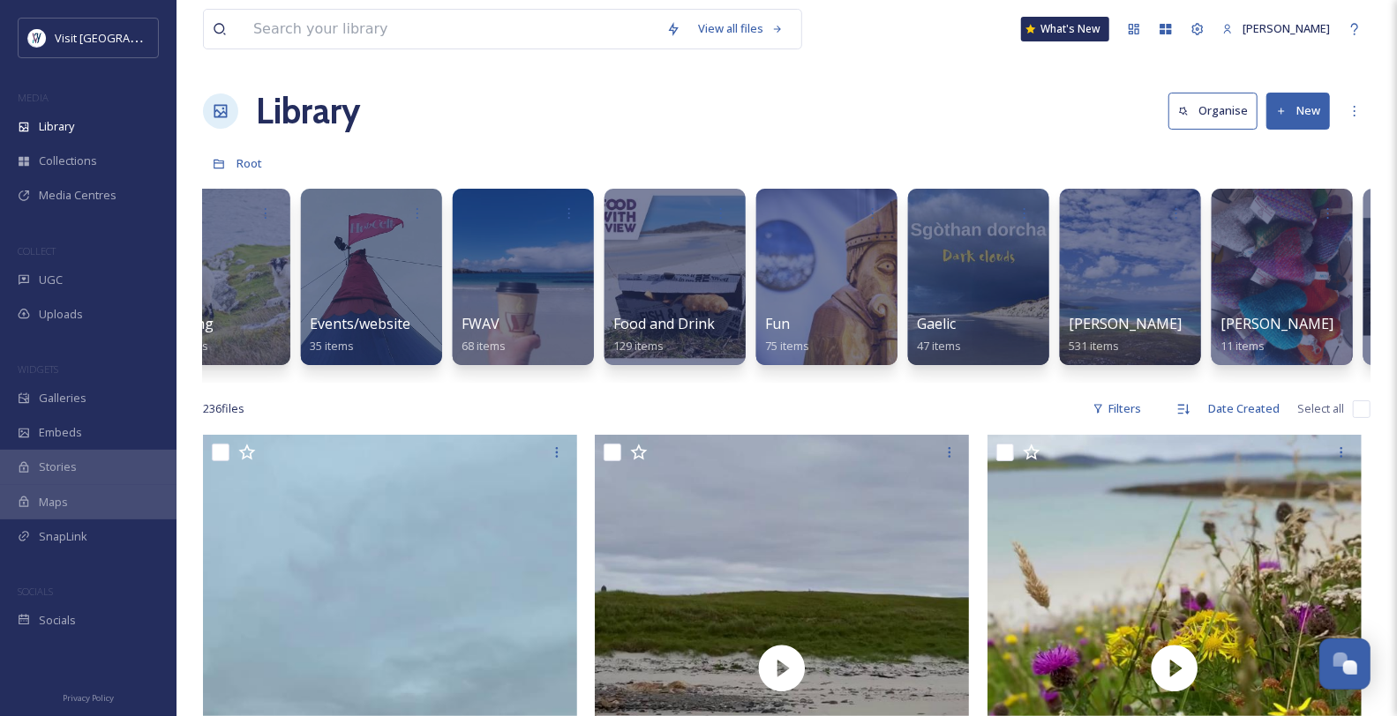
scroll to position [0, 831]
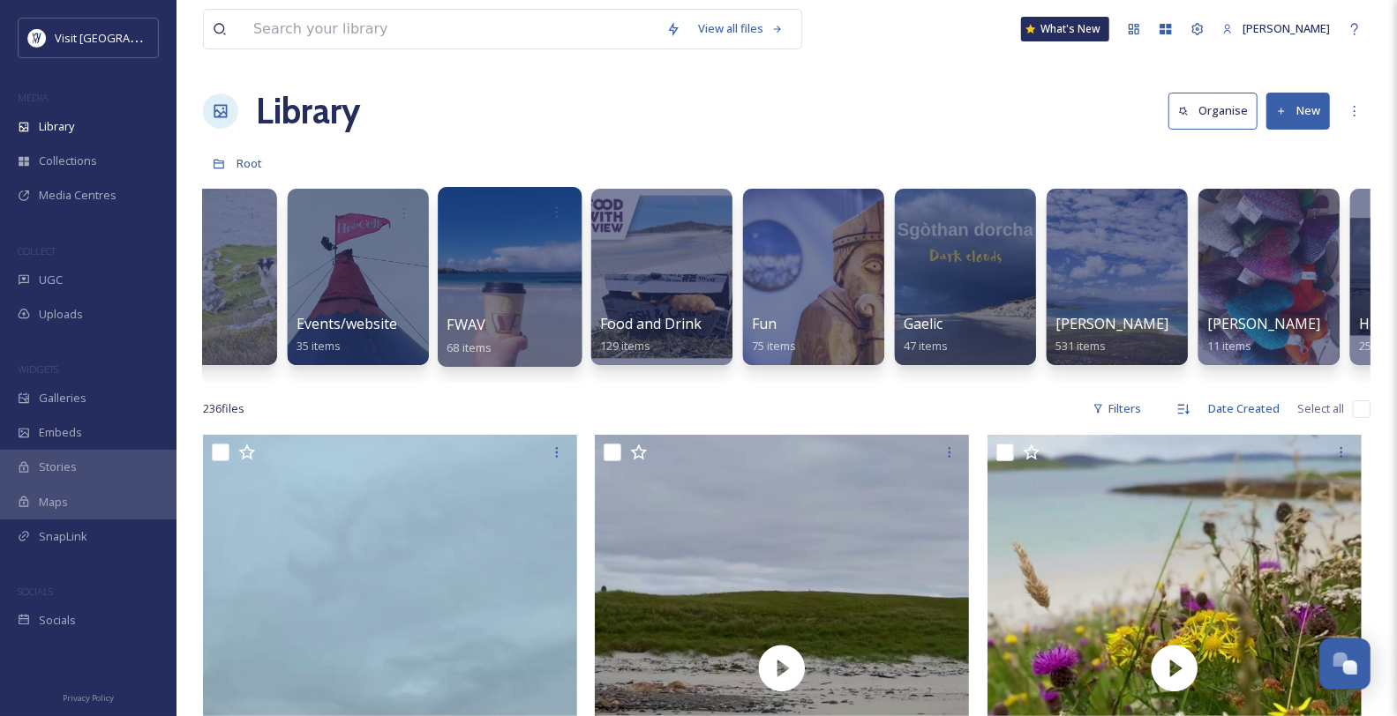
click at [524, 313] on div at bounding box center [510, 277] width 144 height 180
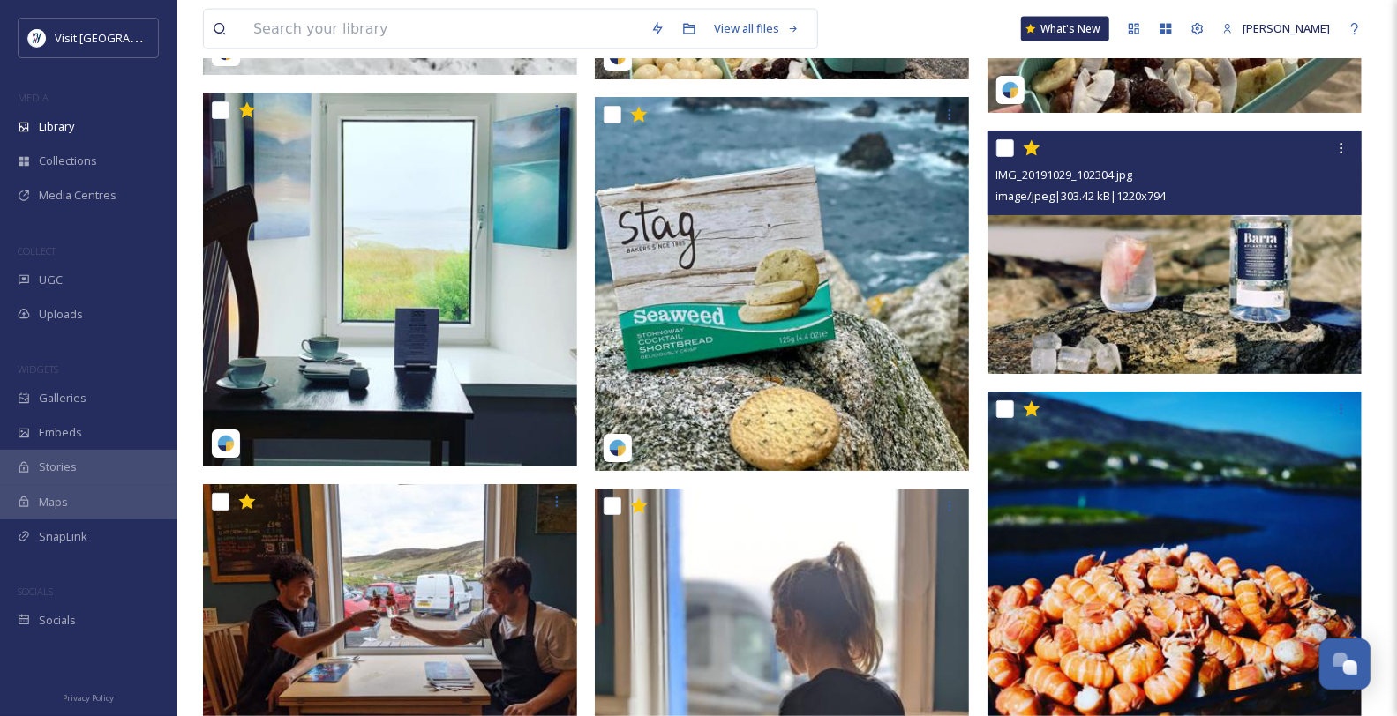
scroll to position [5784, 0]
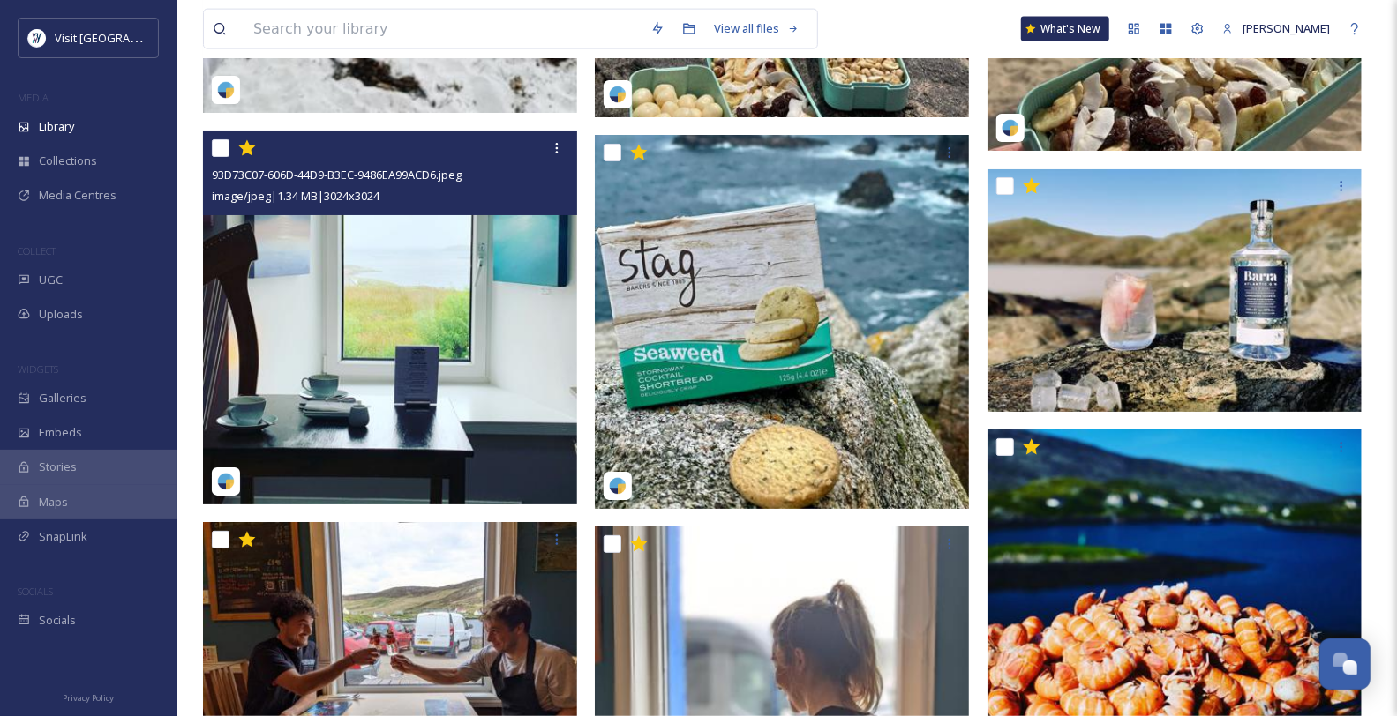
click at [409, 360] on img at bounding box center [390, 318] width 374 height 374
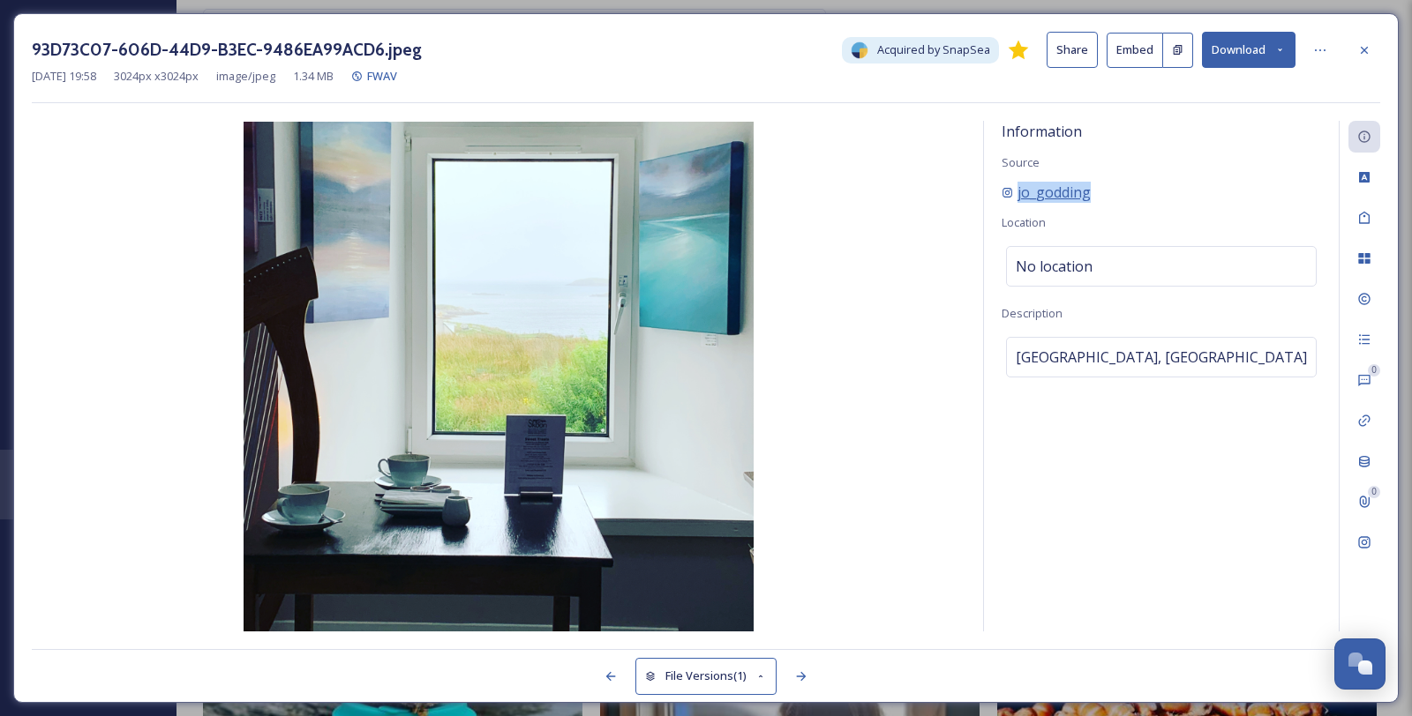
drag, startPoint x: 1118, startPoint y: 213, endPoint x: 1006, endPoint y: 211, distance: 112.1
click at [1006, 203] on div "jo_godding" at bounding box center [1160, 192] width 319 height 21
copy span "jo_godding"
click at [1275, 42] on button "Download" at bounding box center [1249, 50] width 94 height 36
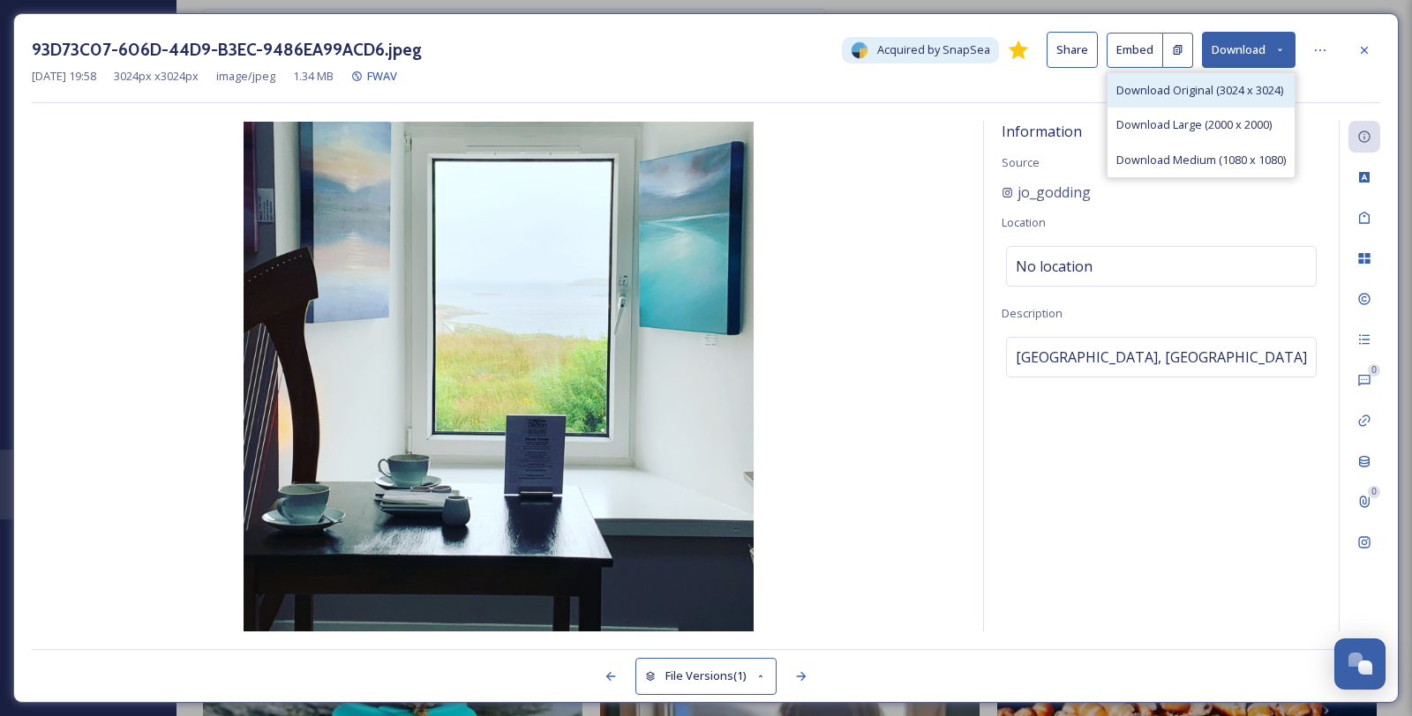
click at [1229, 99] on span "Download Original (3024 x 3024)" at bounding box center [1199, 90] width 167 height 17
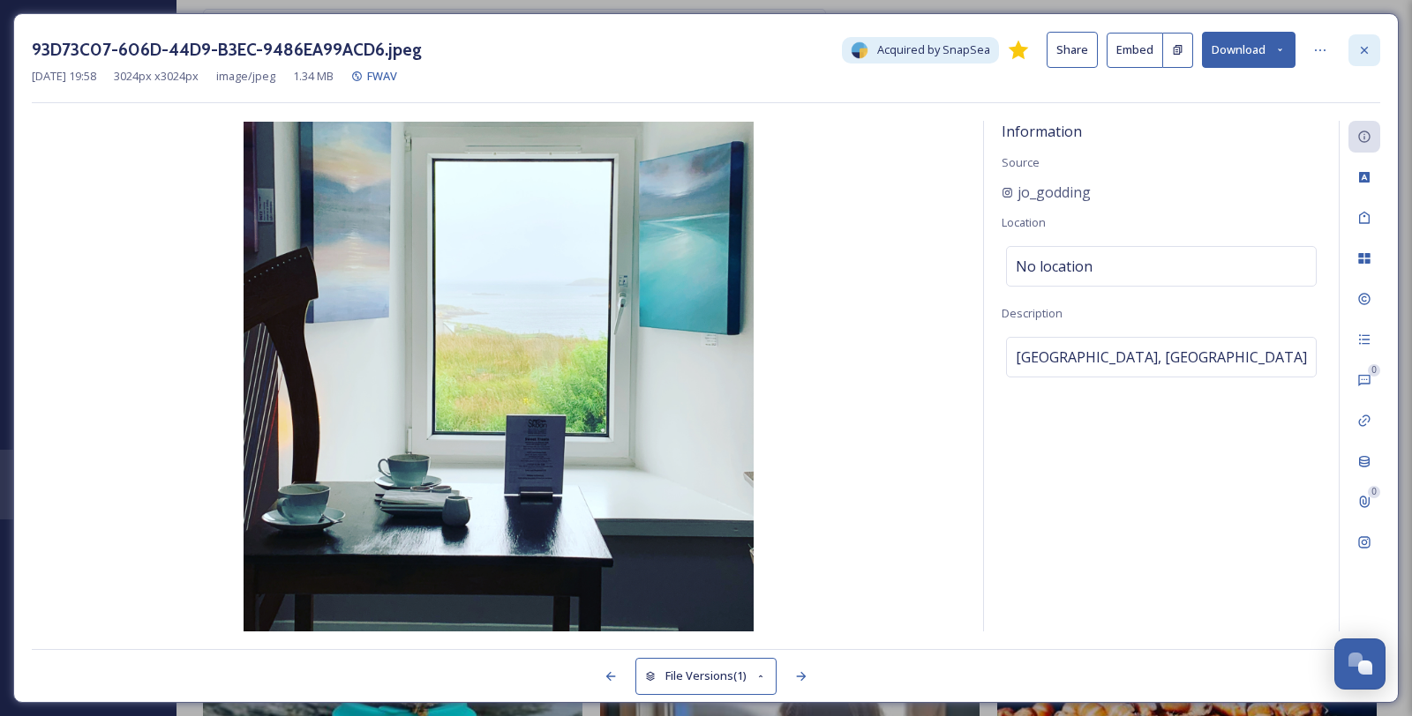
click at [1361, 48] on icon at bounding box center [1364, 49] width 7 height 7
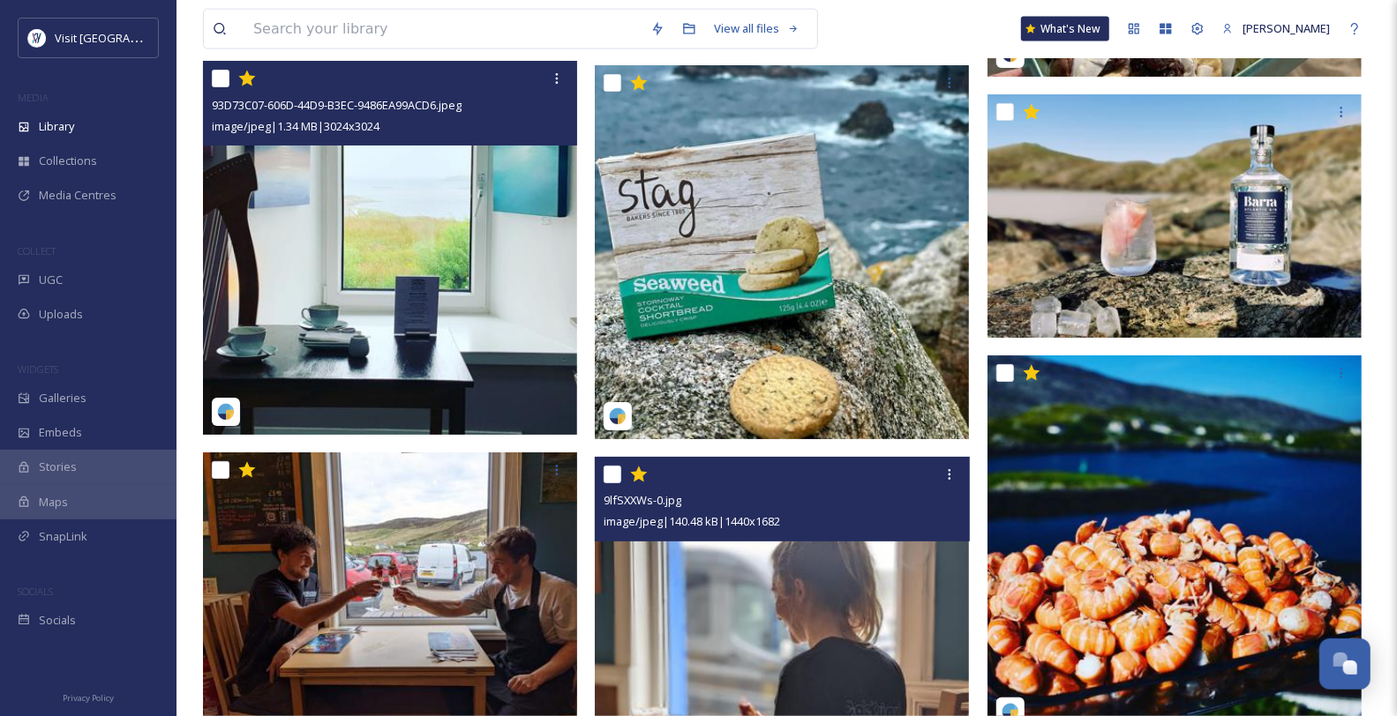
scroll to position [6176, 0]
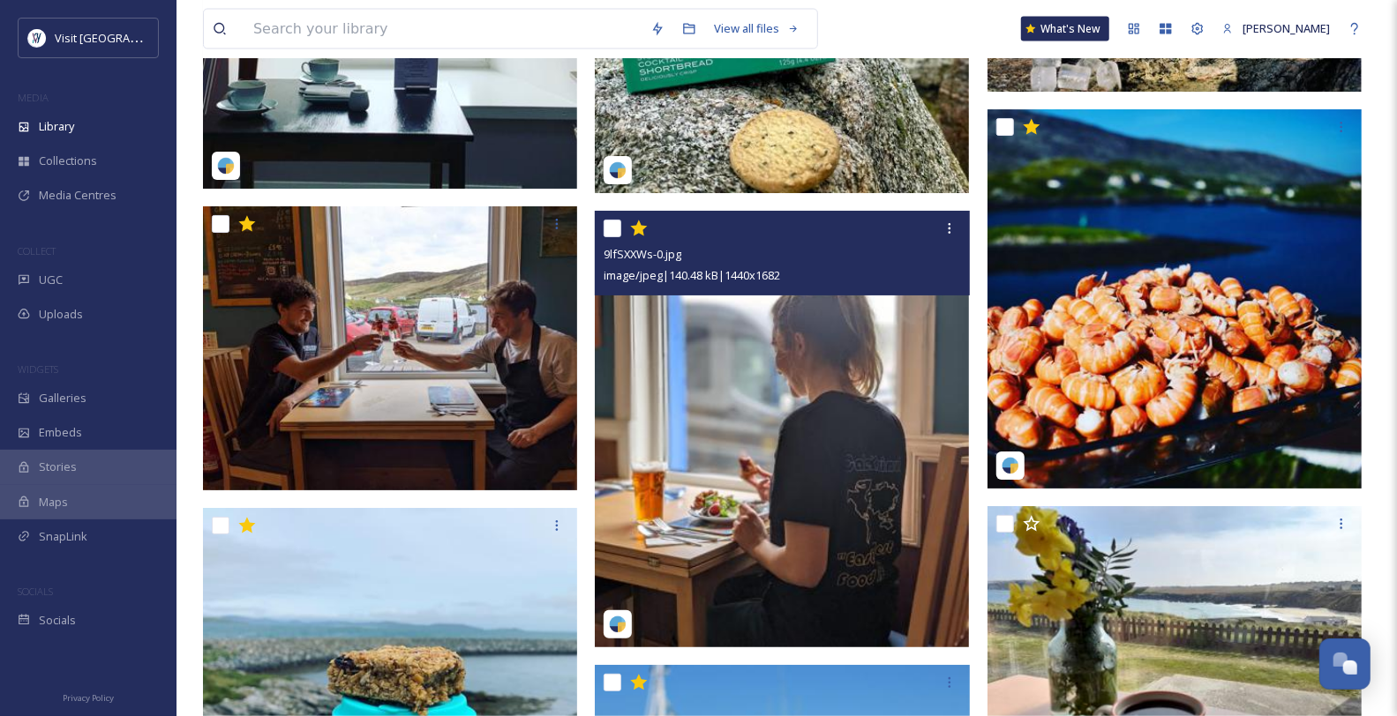
click at [867, 428] on img at bounding box center [782, 430] width 374 height 438
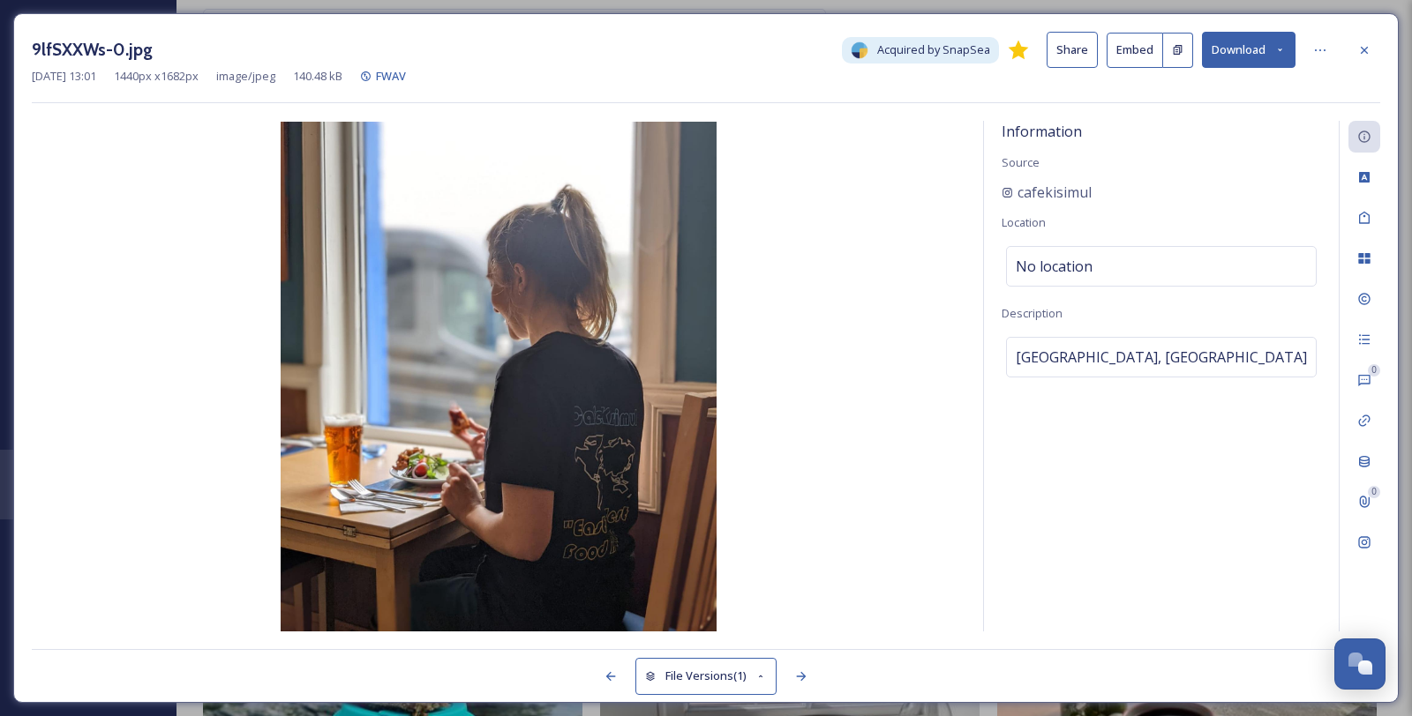
click at [1275, 41] on button "Download" at bounding box center [1249, 50] width 94 height 36
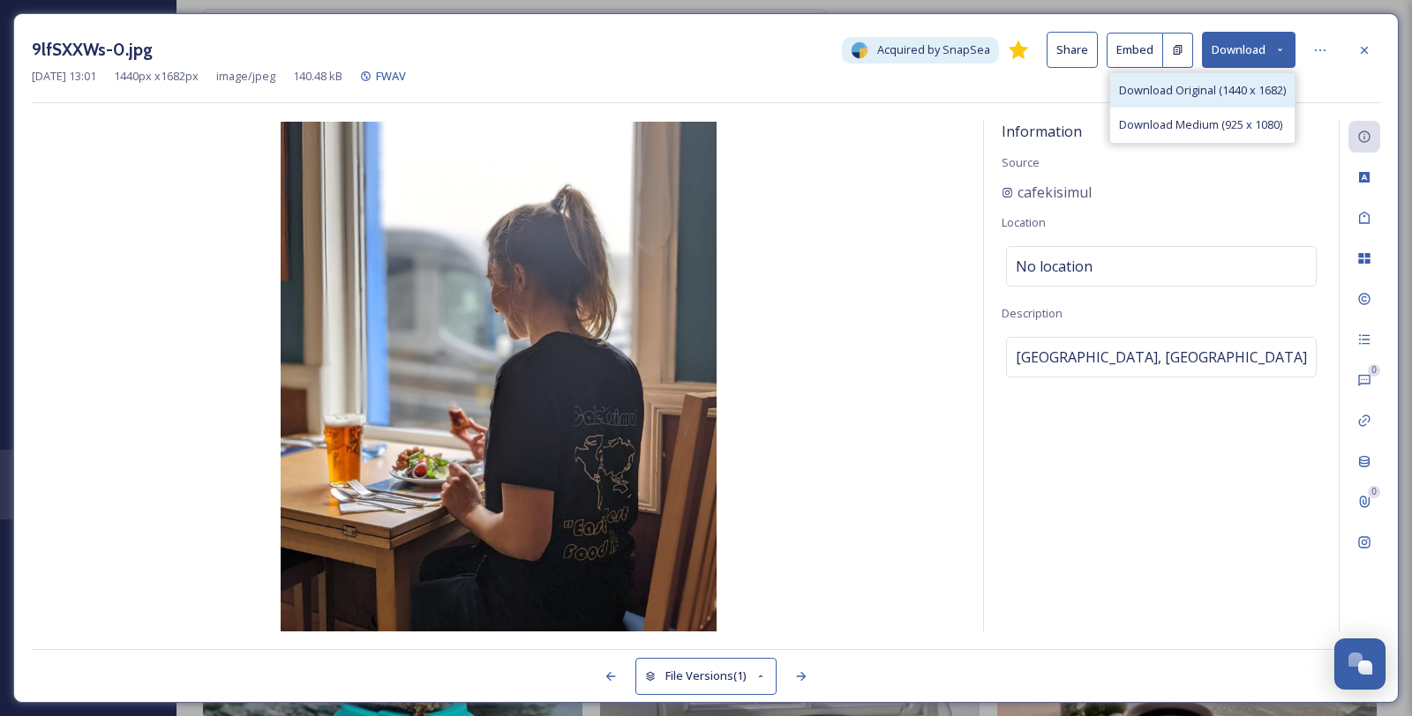
click at [1219, 99] on span "Download Original (1440 x 1682)" at bounding box center [1202, 90] width 167 height 17
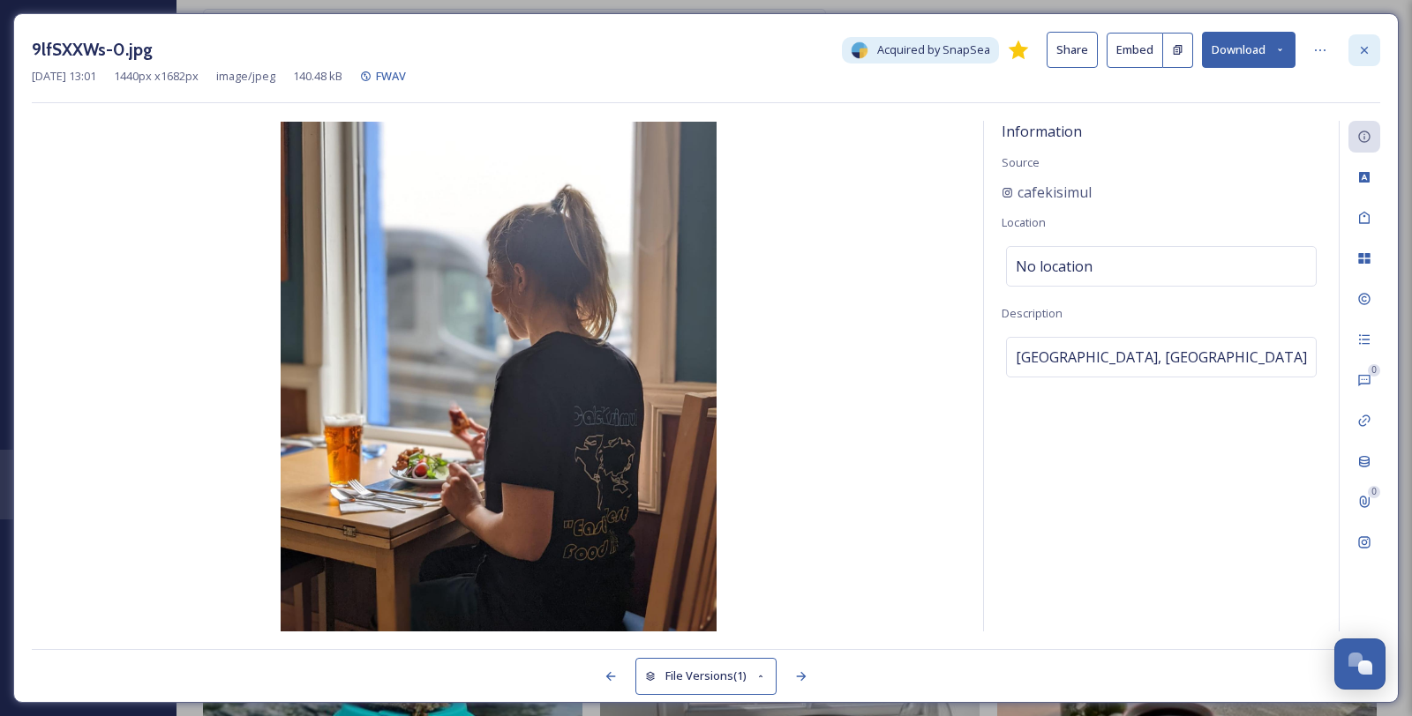
click at [1361, 52] on icon at bounding box center [1364, 50] width 14 height 14
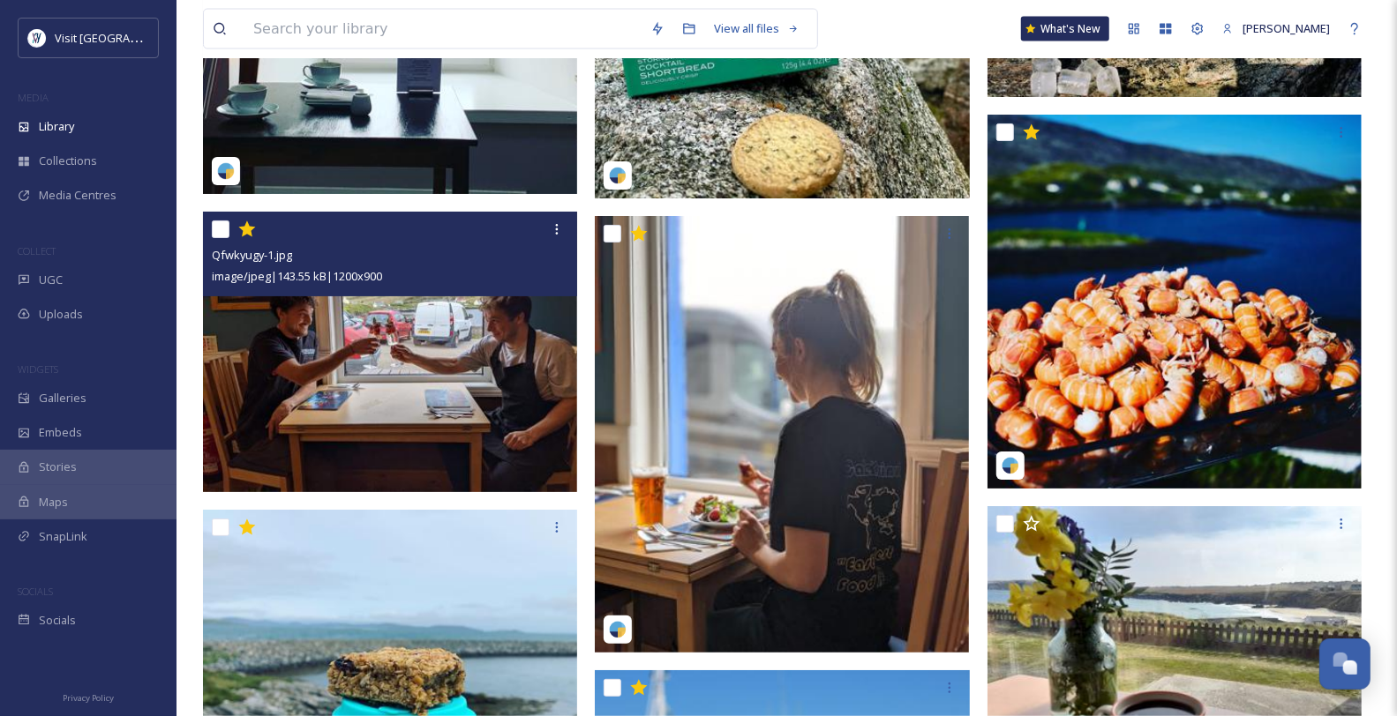
click at [468, 395] on img at bounding box center [390, 352] width 374 height 281
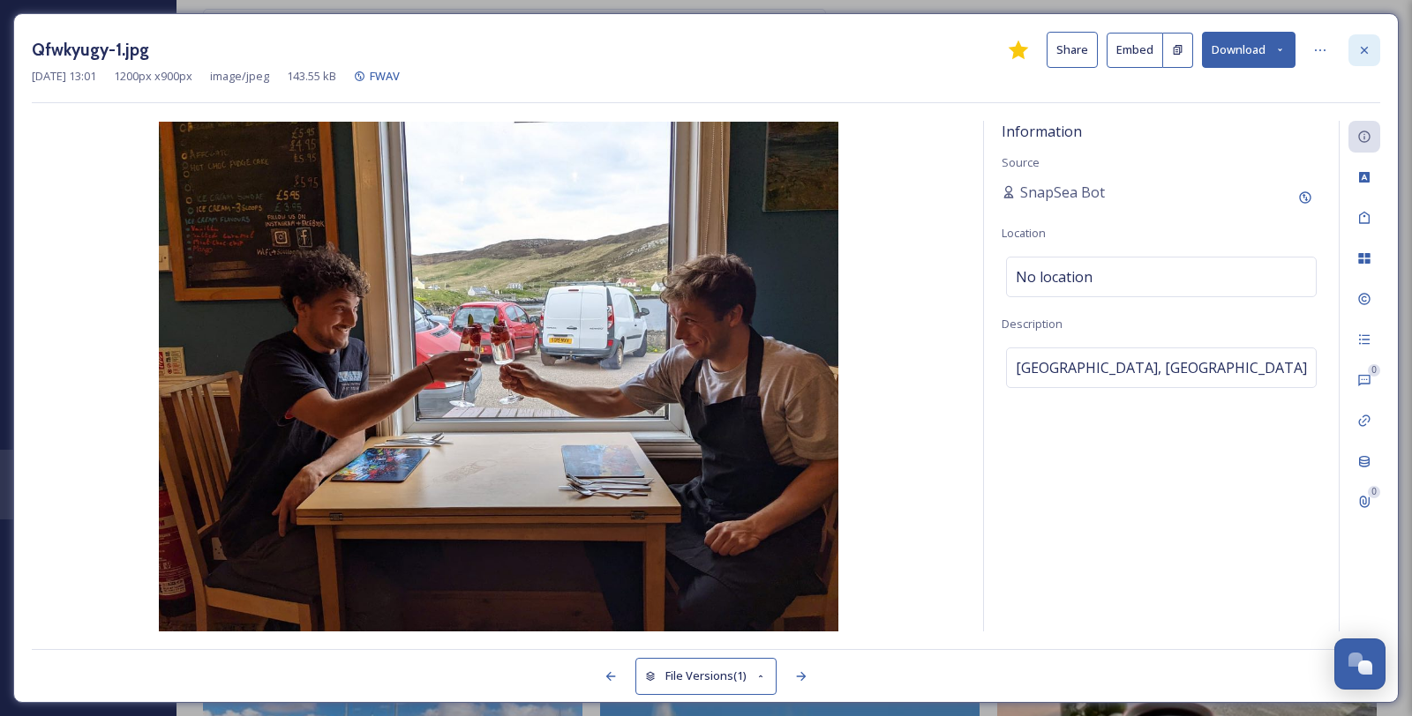
click at [1370, 47] on icon at bounding box center [1364, 50] width 14 height 14
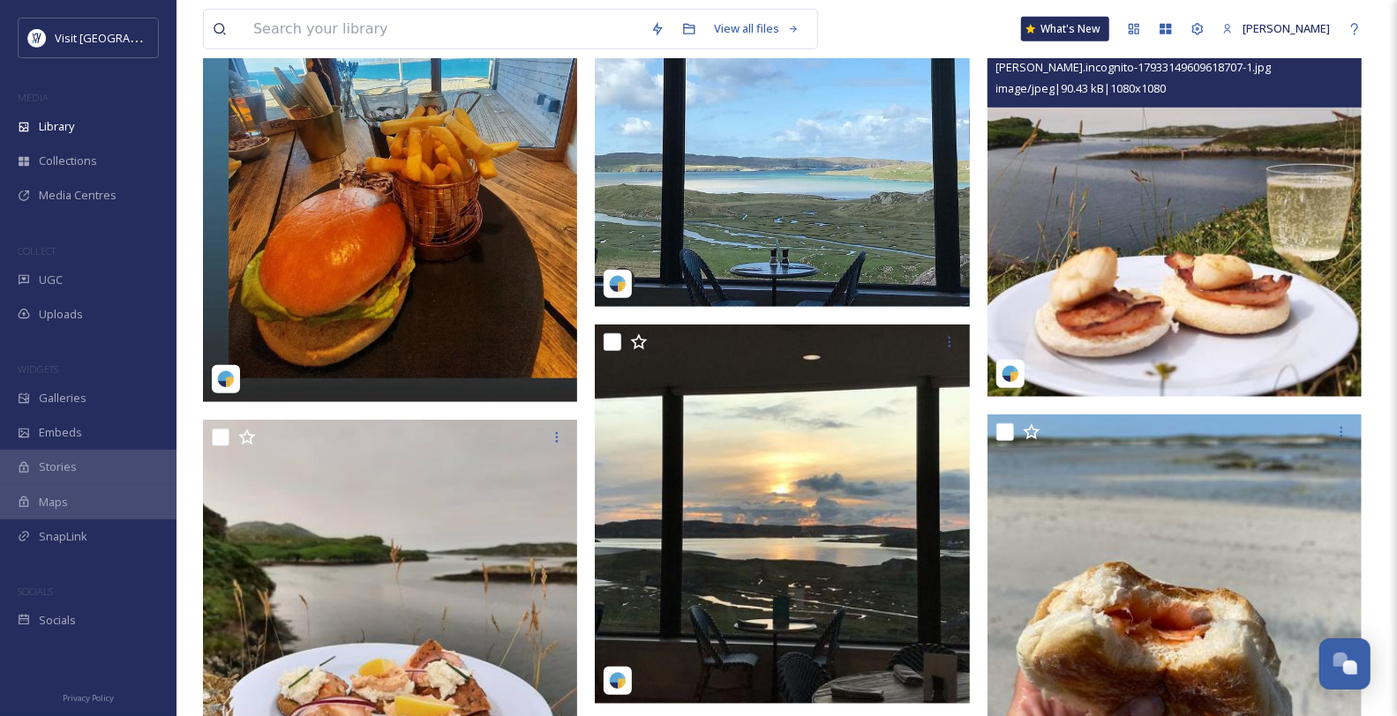
scroll to position [686, 0]
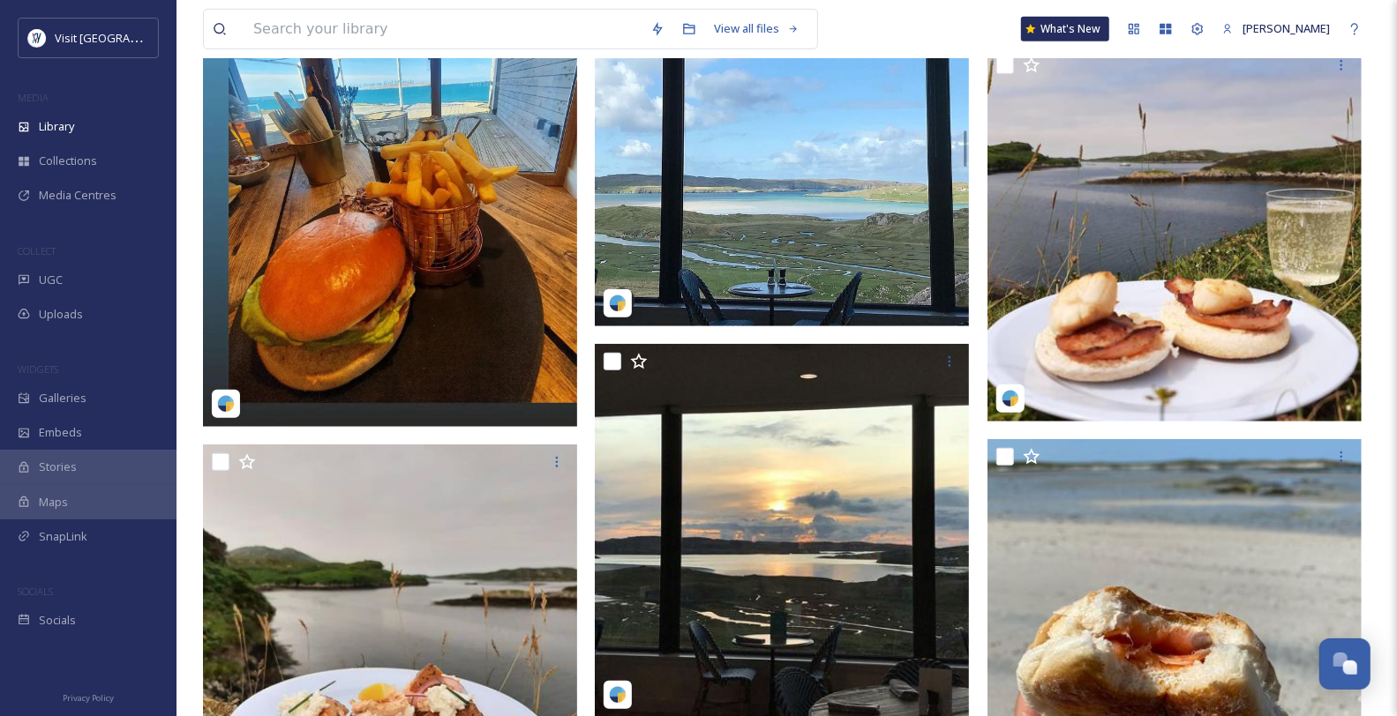
click at [846, 230] on img at bounding box center [782, 139] width 374 height 374
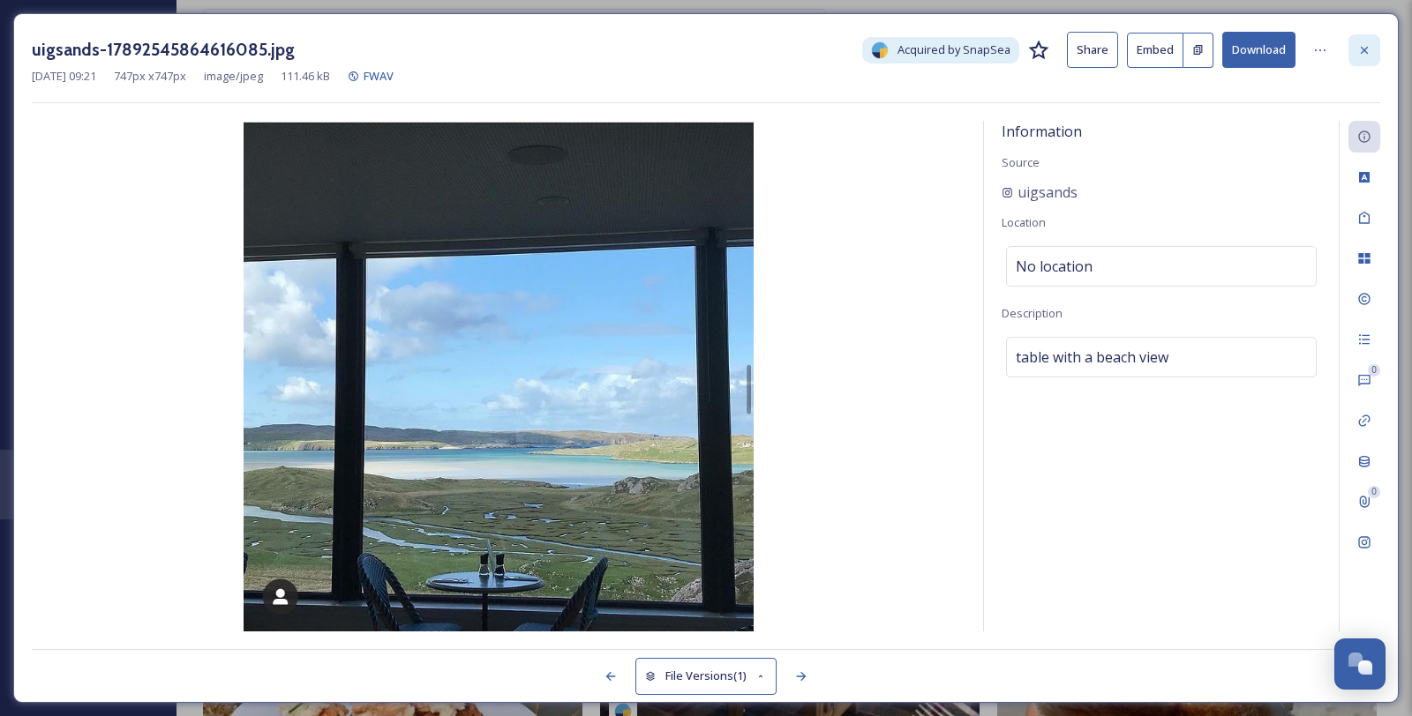
click at [1373, 52] on div at bounding box center [1364, 50] width 32 height 32
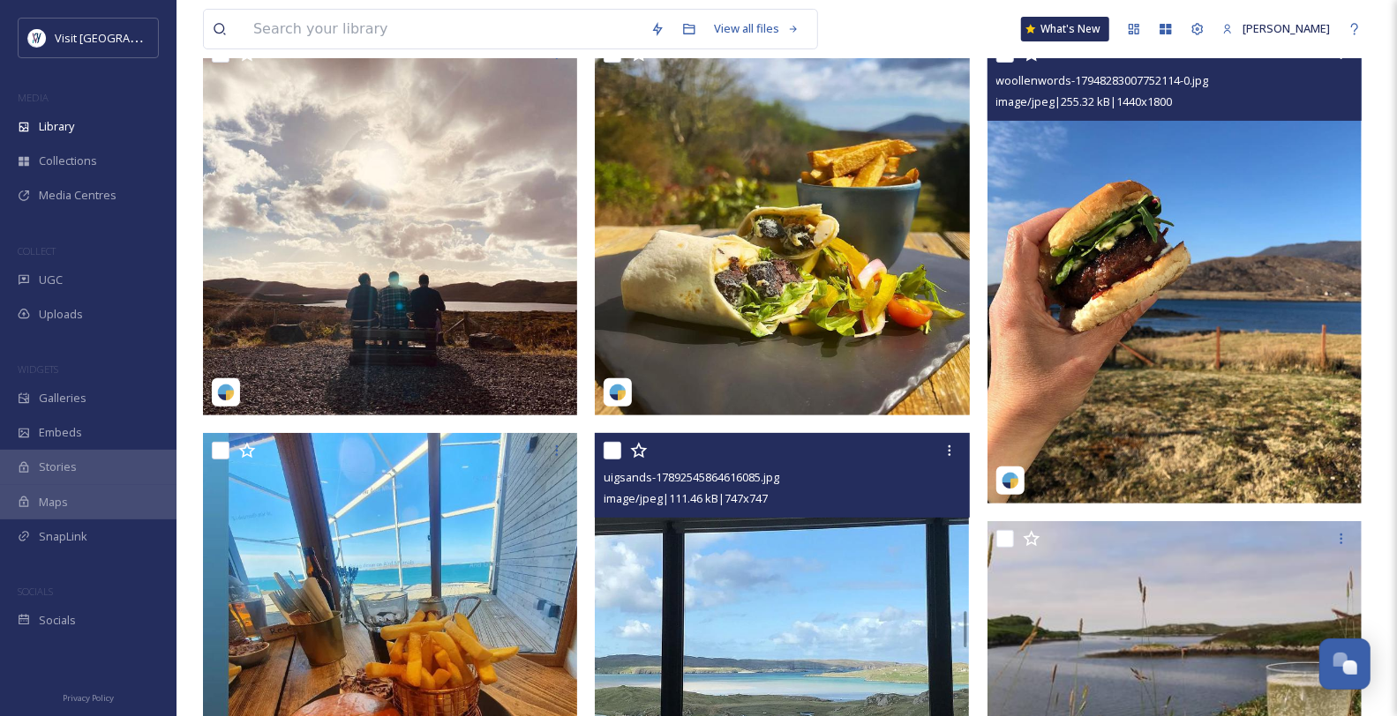
scroll to position [196, 0]
